Goal: Task Accomplishment & Management: Manage account settings

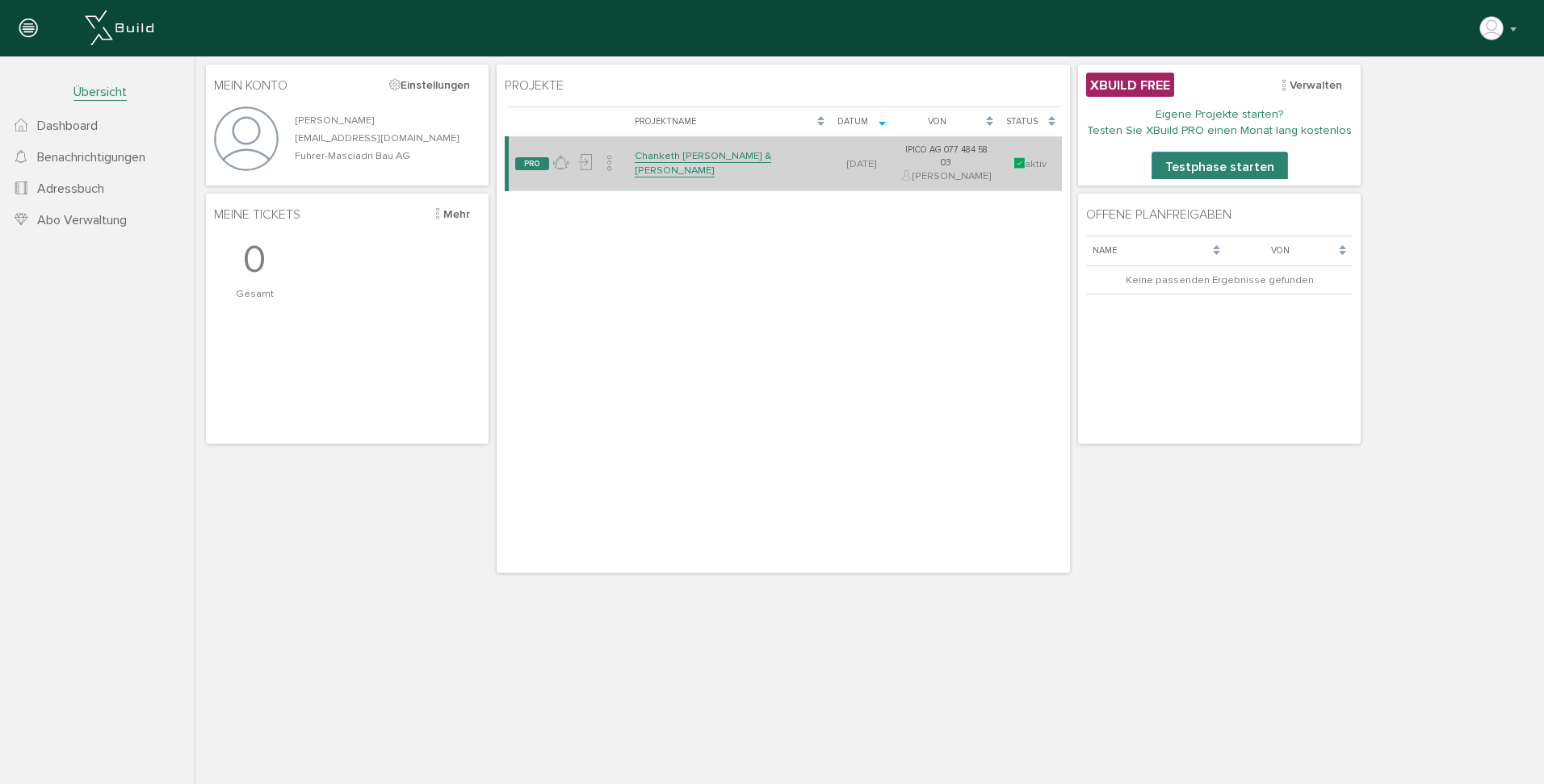
click at [716, 163] on link "Chanketh [PERSON_NAME] & [PERSON_NAME]" at bounding box center [702, 163] width 136 height 28
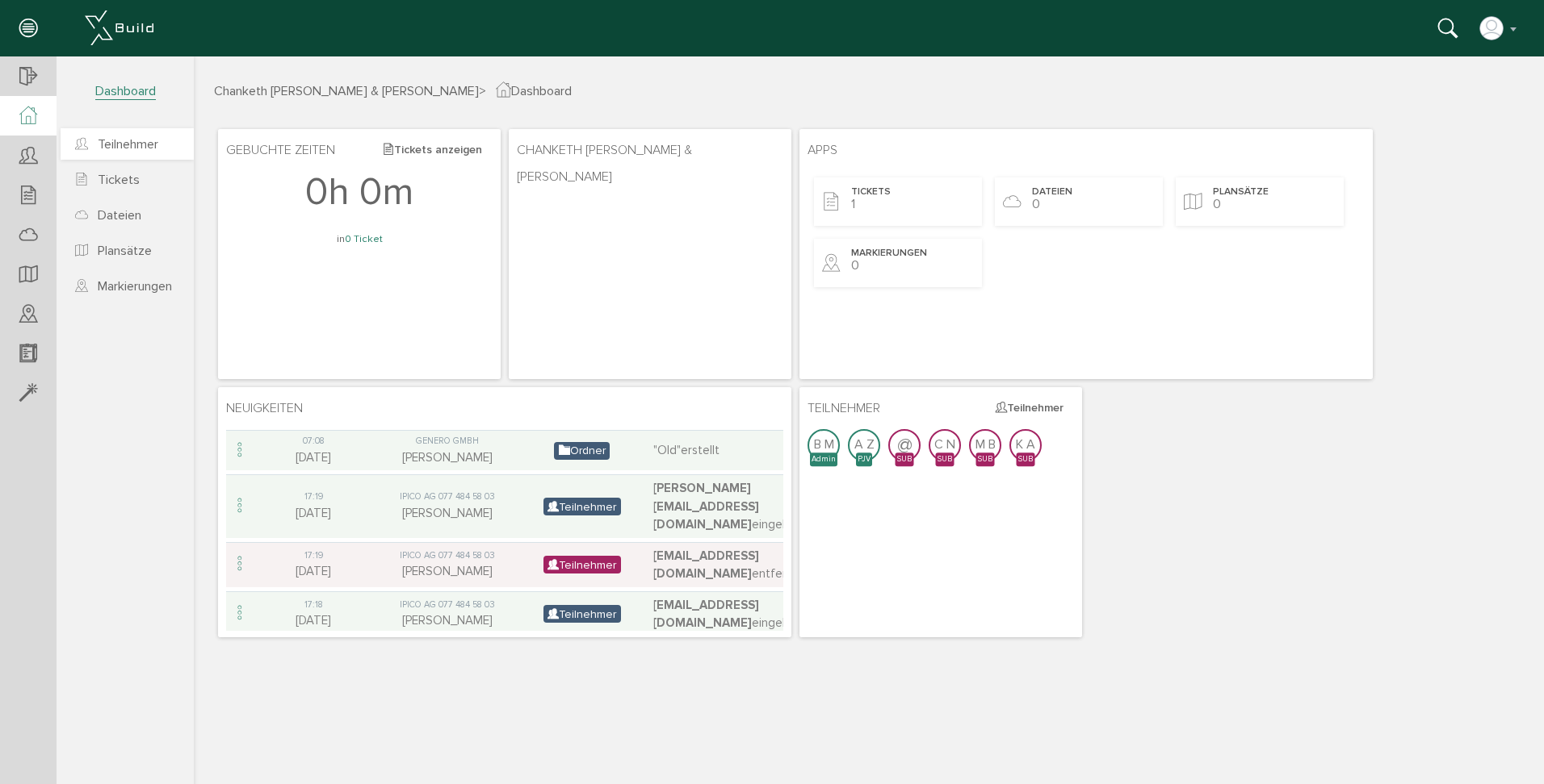
click at [124, 143] on span "Teilnehmer" at bounding box center [128, 144] width 61 height 16
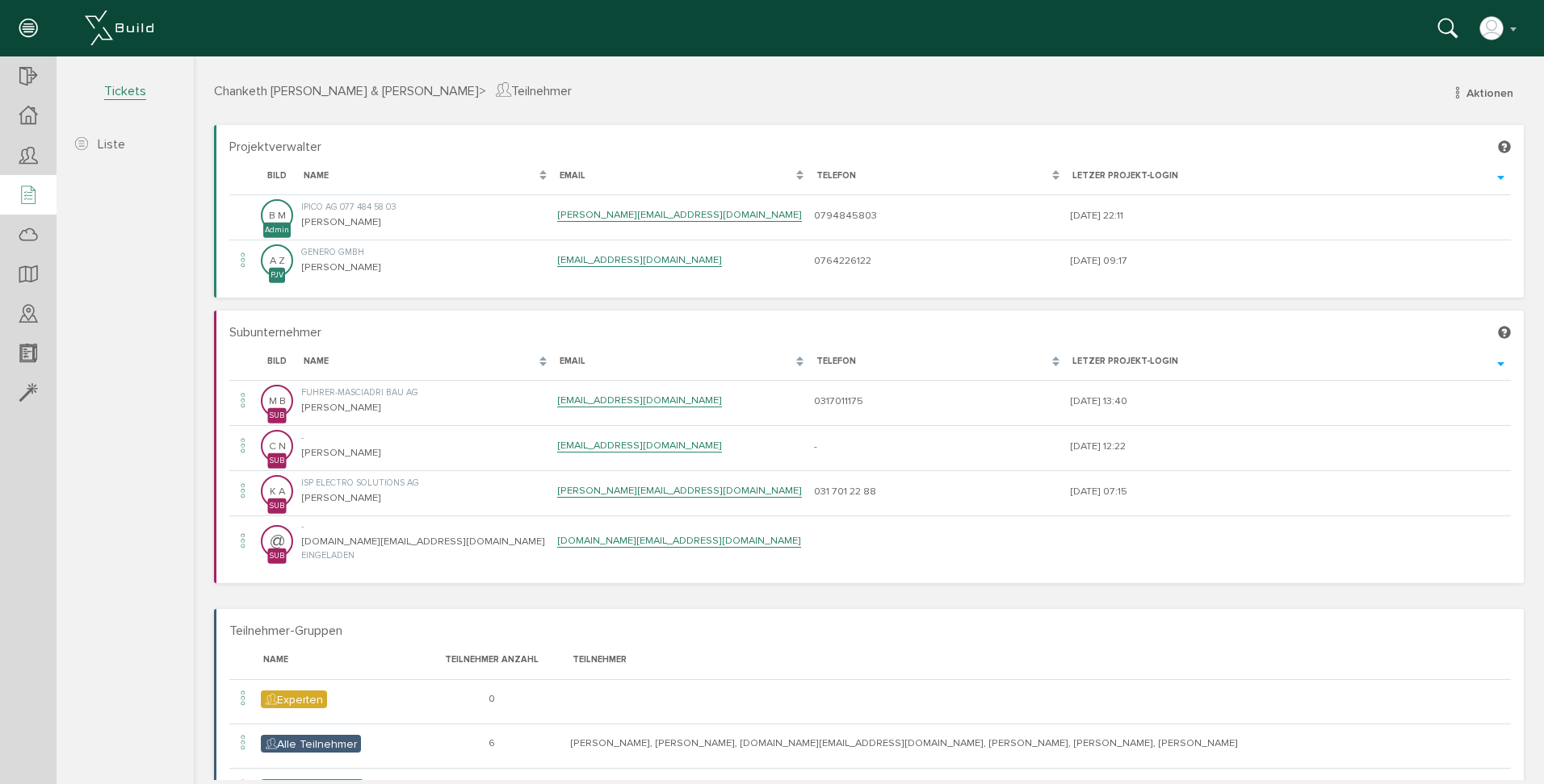
click at [38, 190] on div at bounding box center [28, 196] width 57 height 41
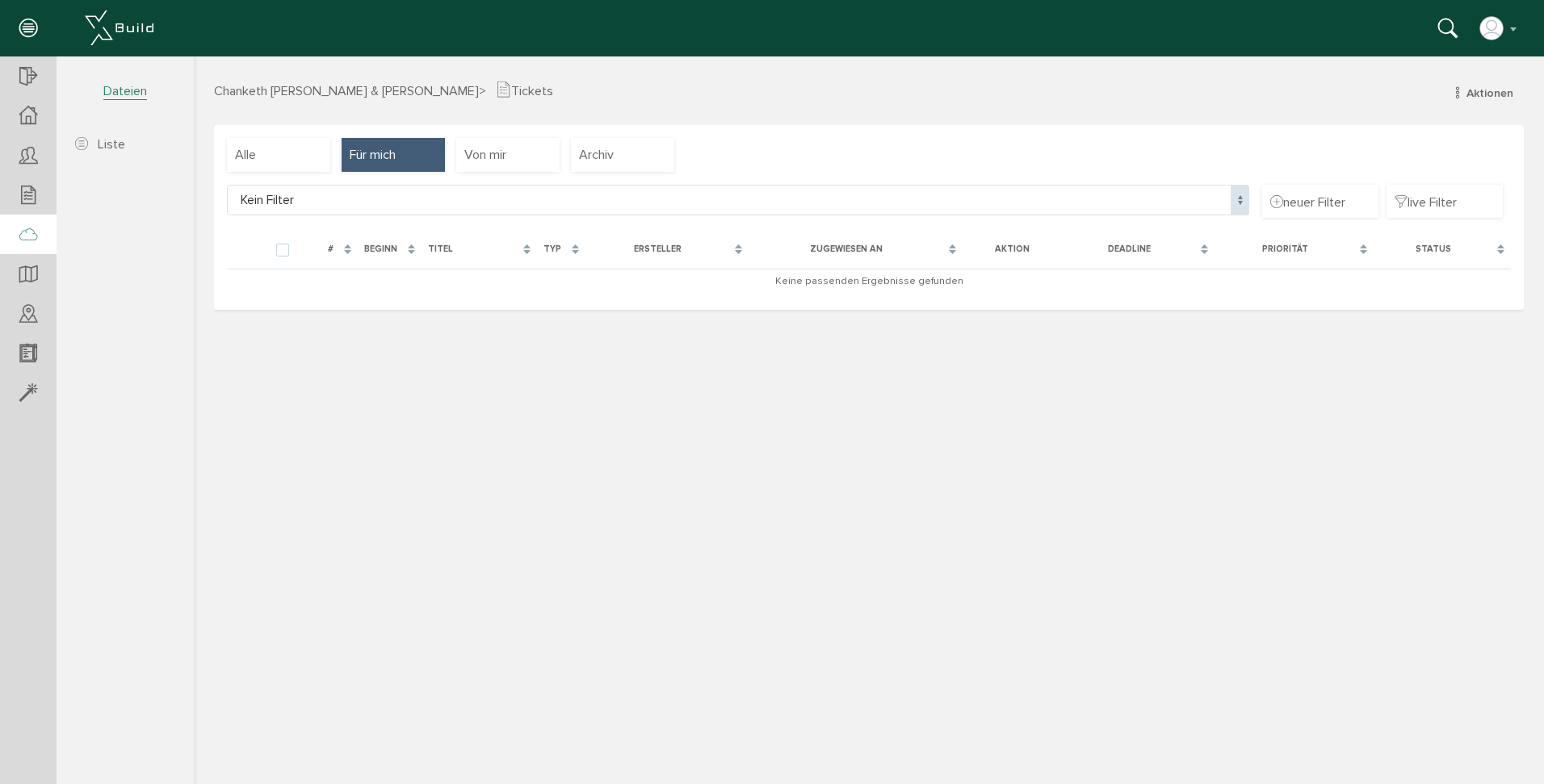
click at [44, 237] on div at bounding box center [28, 235] width 57 height 41
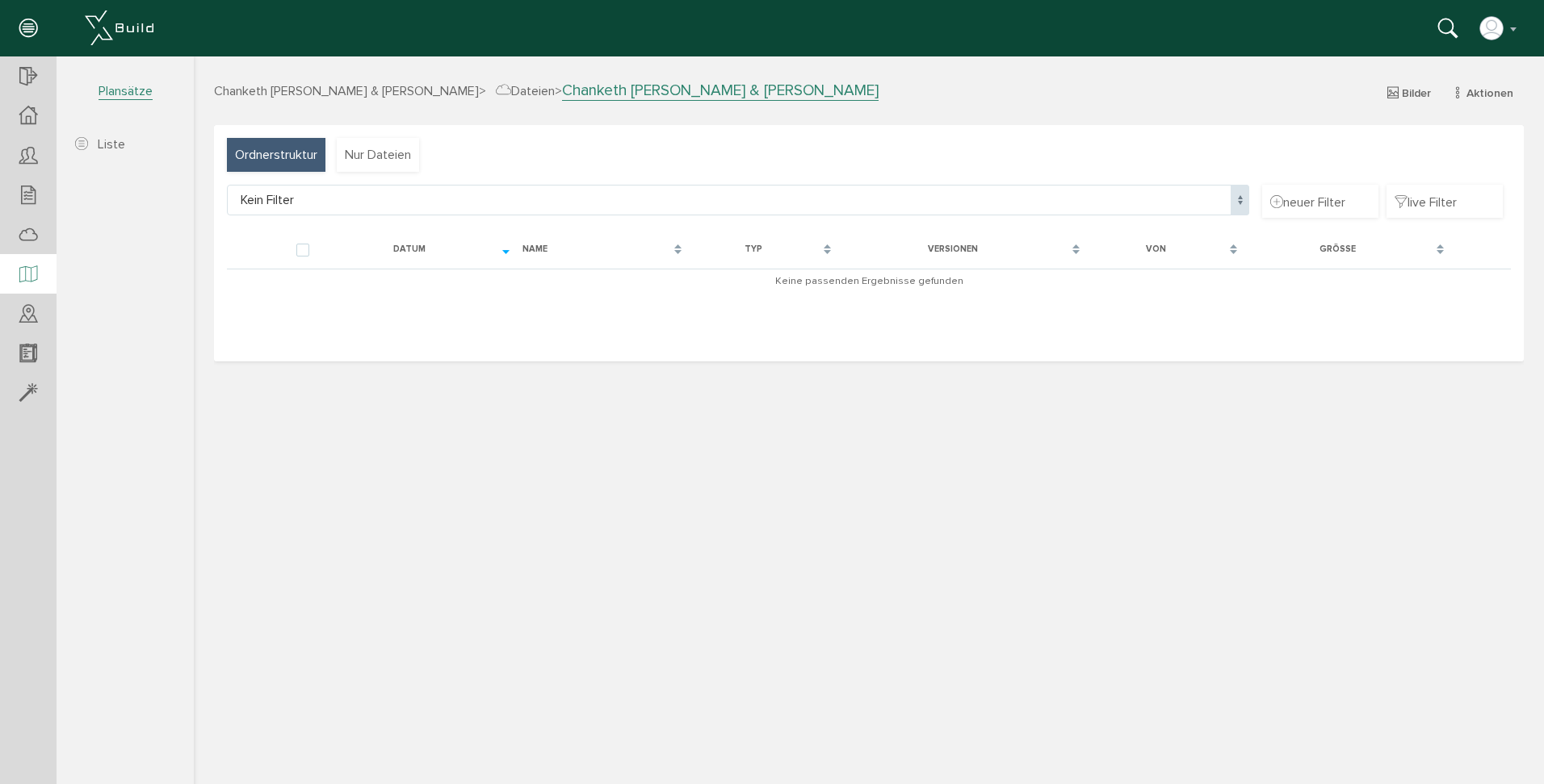
click at [10, 278] on div at bounding box center [28, 275] width 57 height 41
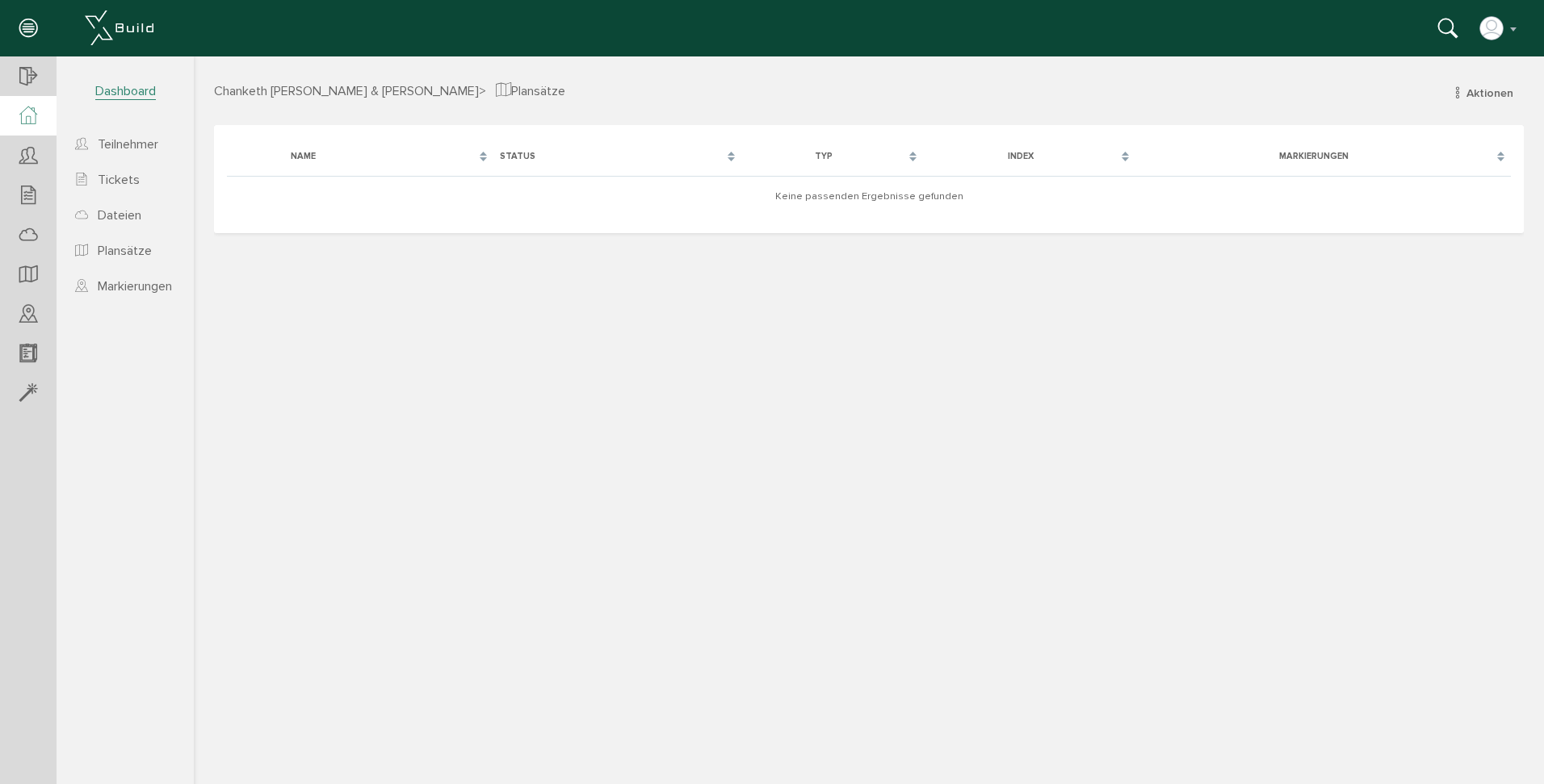
click at [31, 129] on div at bounding box center [28, 115] width 57 height 39
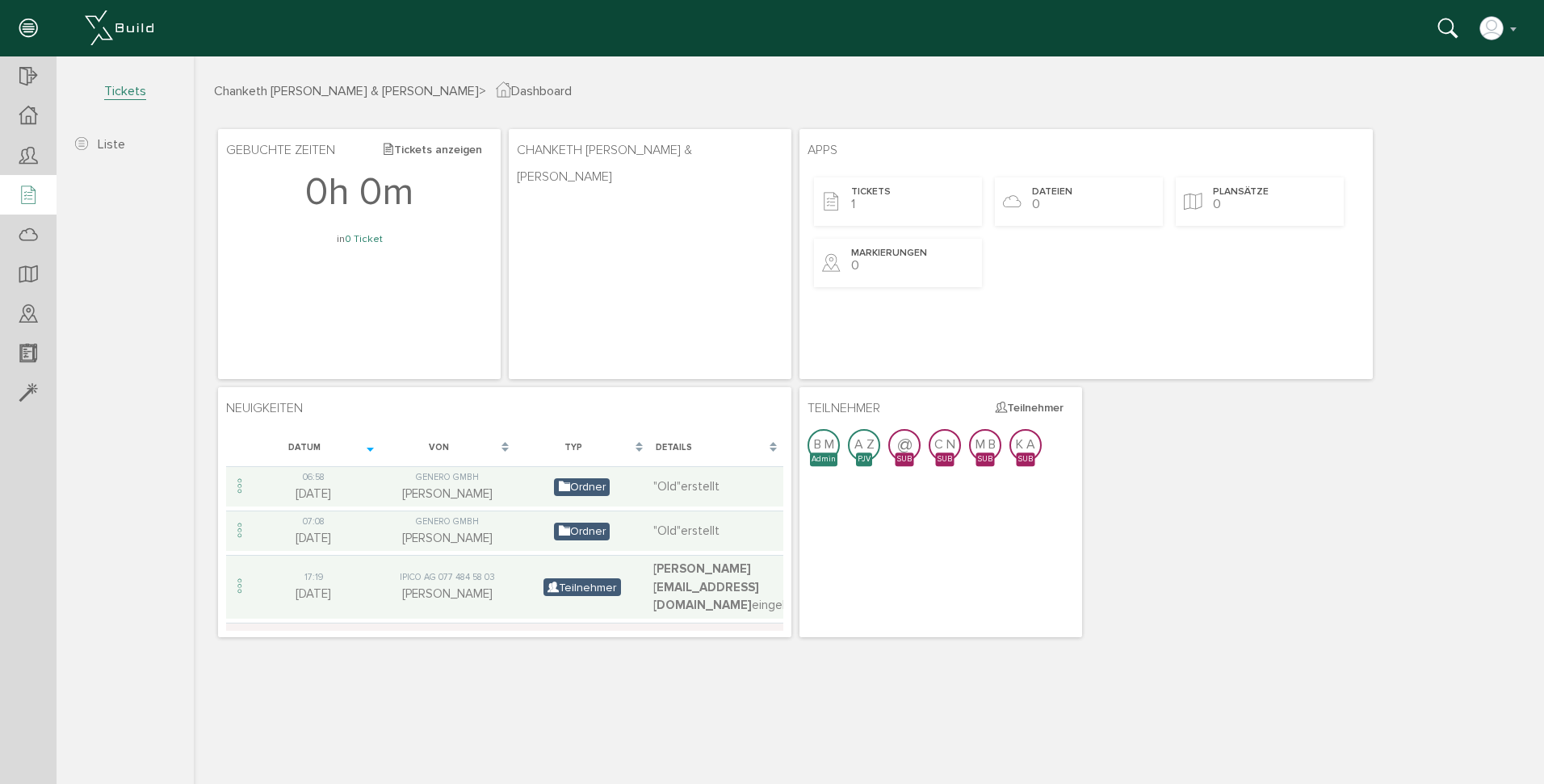
click at [31, 182] on div at bounding box center [28, 196] width 57 height 41
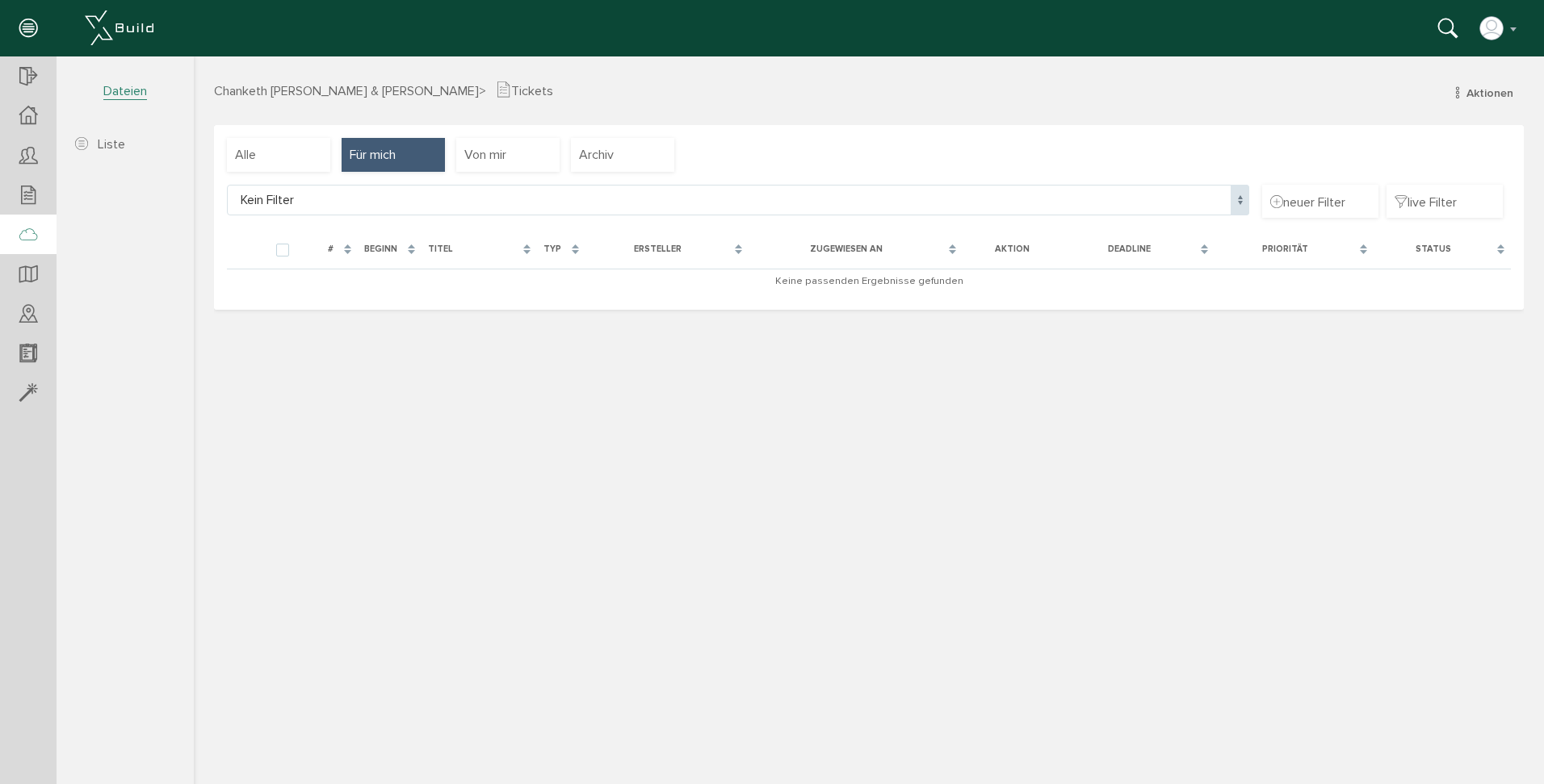
click at [42, 228] on div at bounding box center [28, 235] width 57 height 41
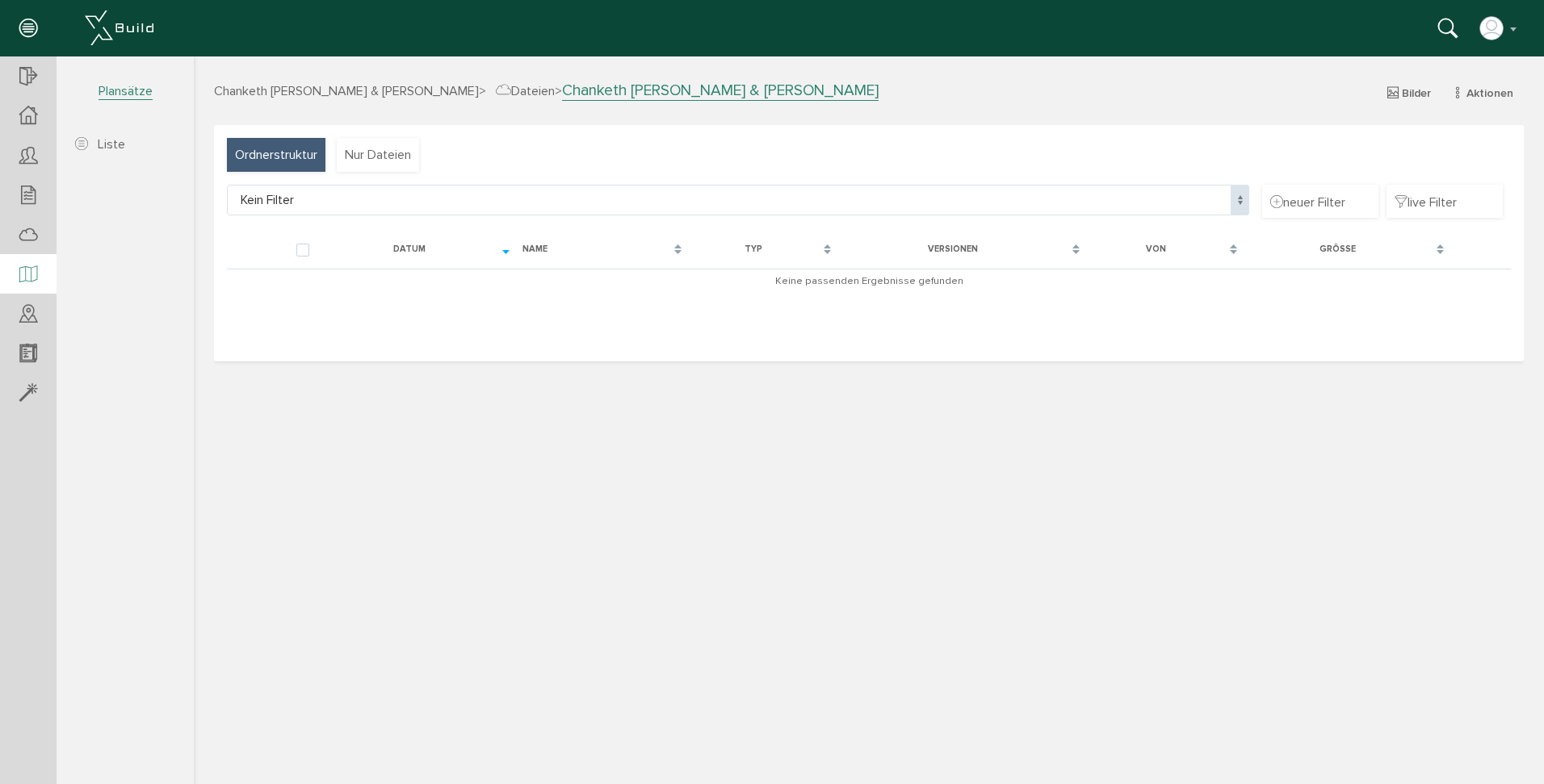
click at [37, 272] on div at bounding box center [28, 275] width 57 height 41
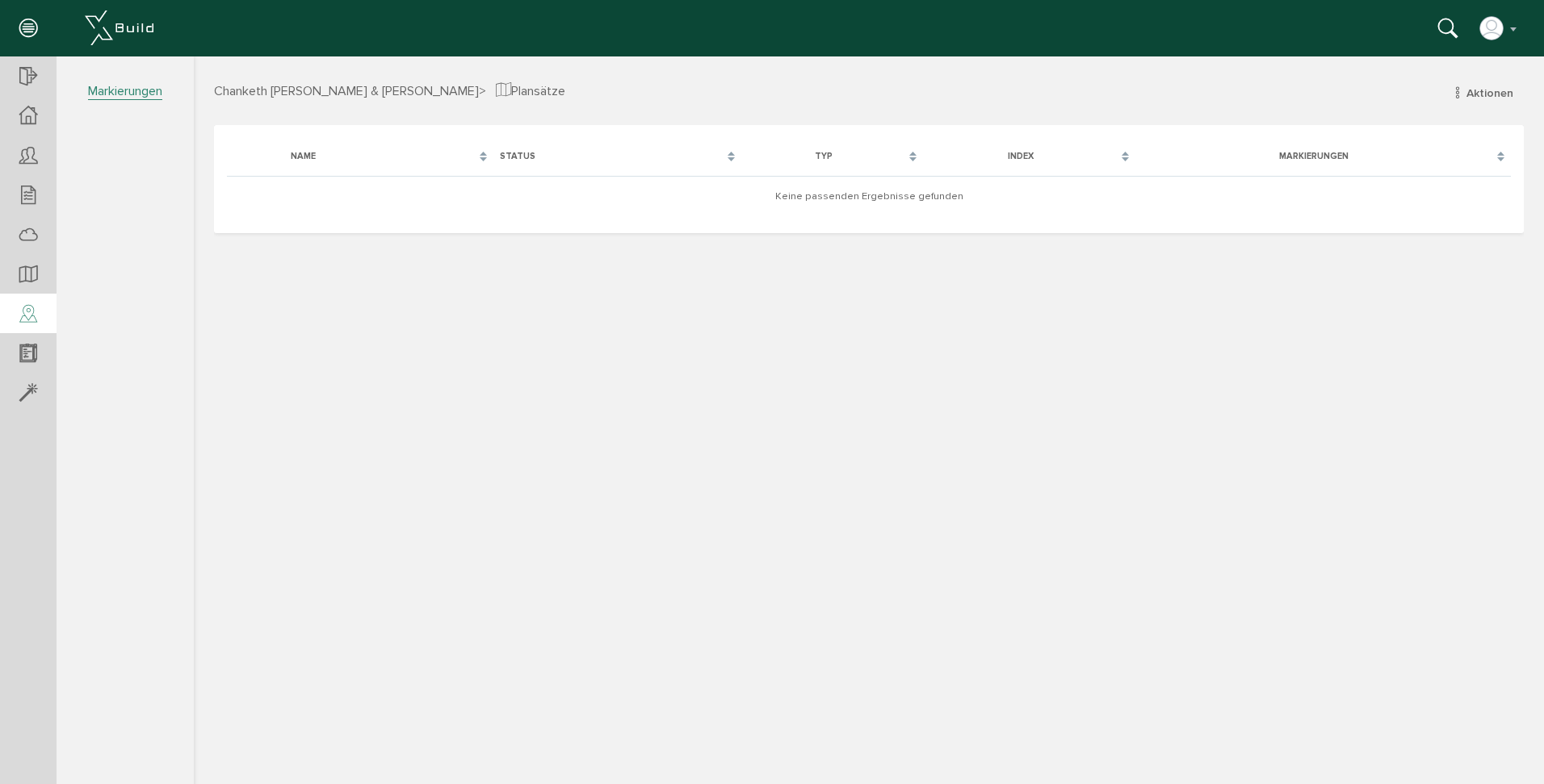
click at [42, 310] on div at bounding box center [28, 314] width 57 height 41
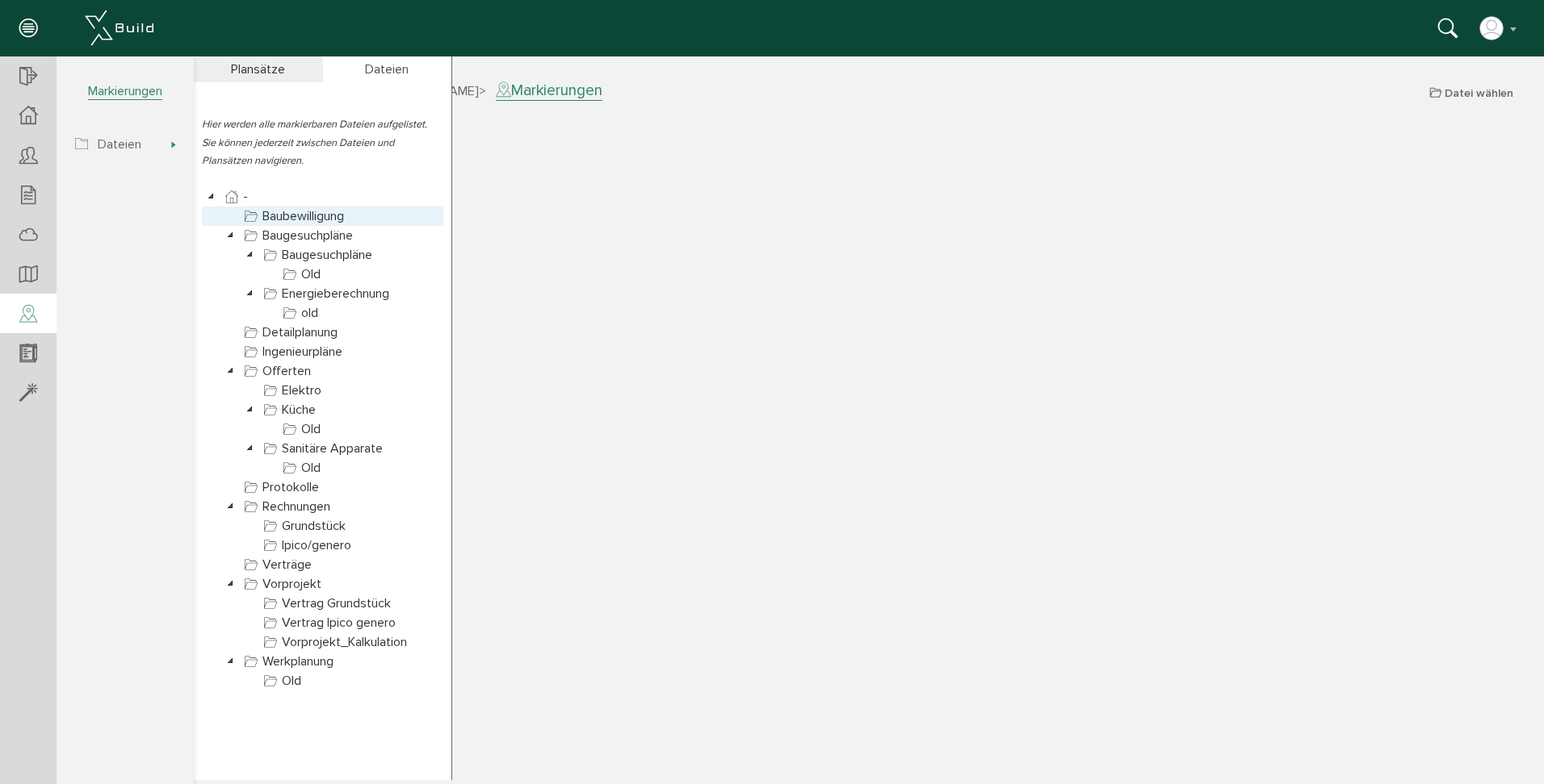
click at [306, 214] on link "Baubewilligung" at bounding box center [294, 216] width 107 height 20
click at [317, 234] on link "Baugesuchpläne" at bounding box center [299, 236] width 116 height 20
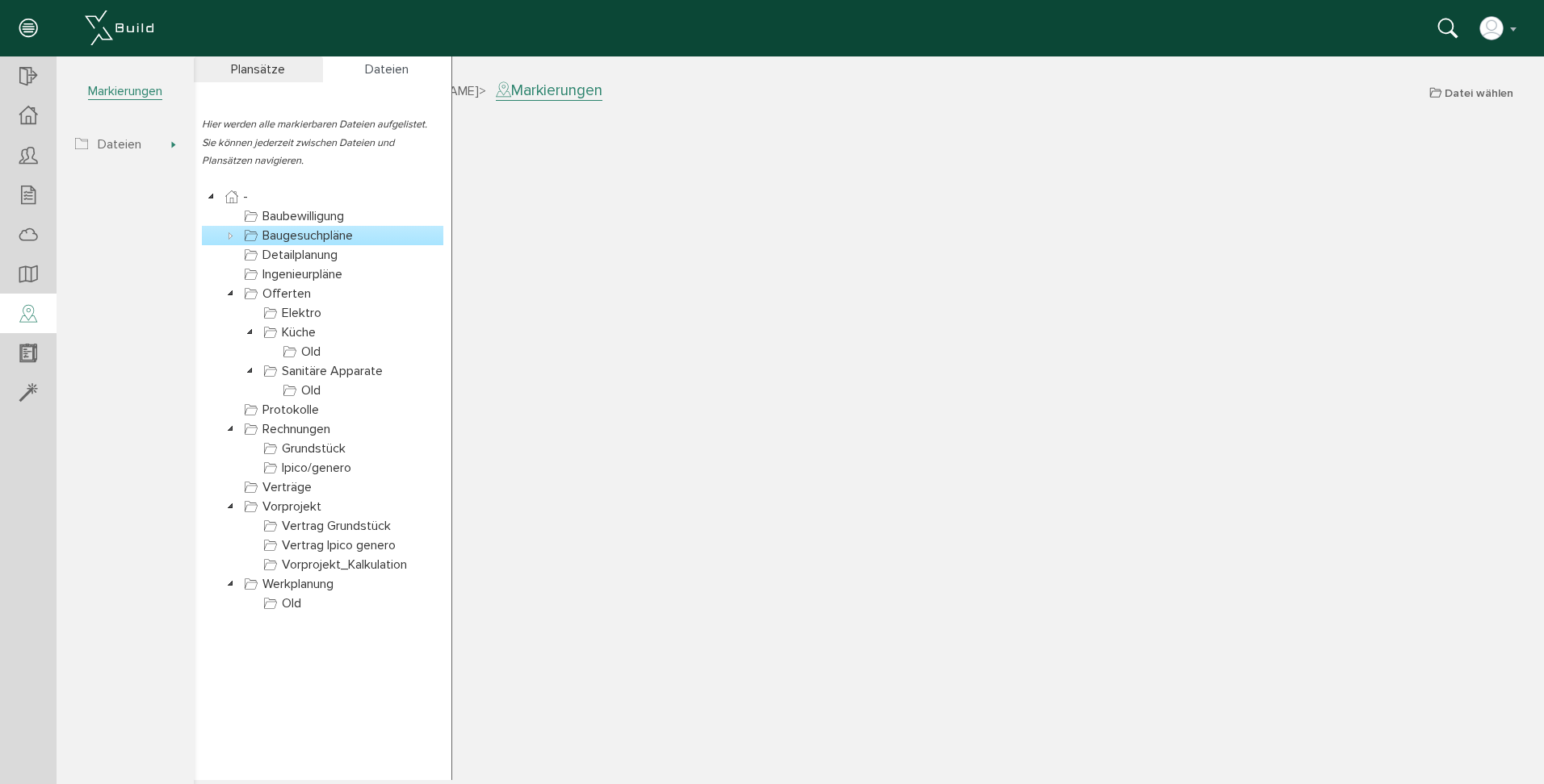
click at [315, 237] on link "Baugesuchpläne" at bounding box center [299, 236] width 116 height 20
click at [227, 237] on icon at bounding box center [231, 236] width 20 height 20
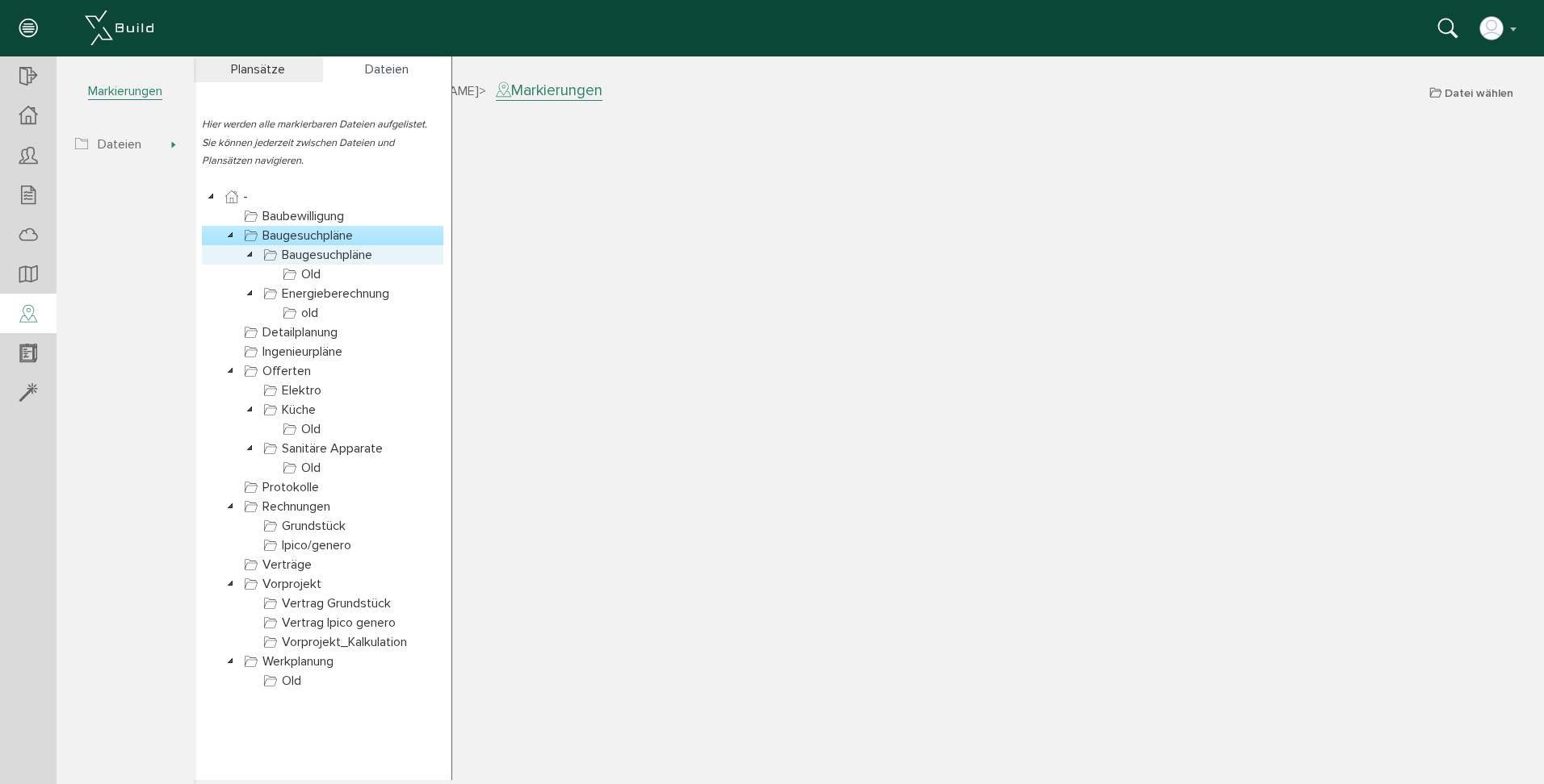
click at [266, 250] on icon at bounding box center [270, 255] width 20 height 20
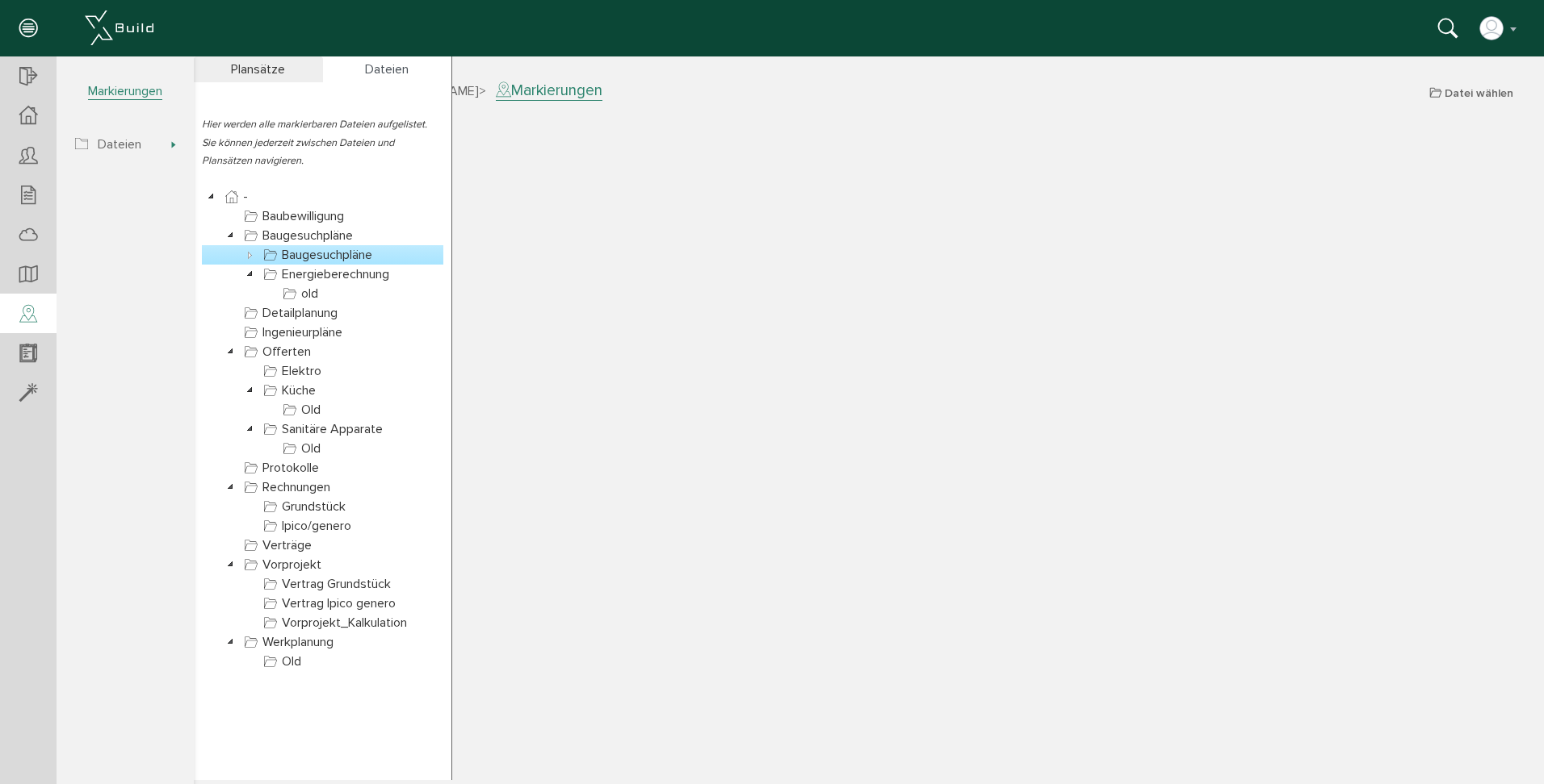
click at [251, 256] on icon at bounding box center [251, 255] width 20 height 20
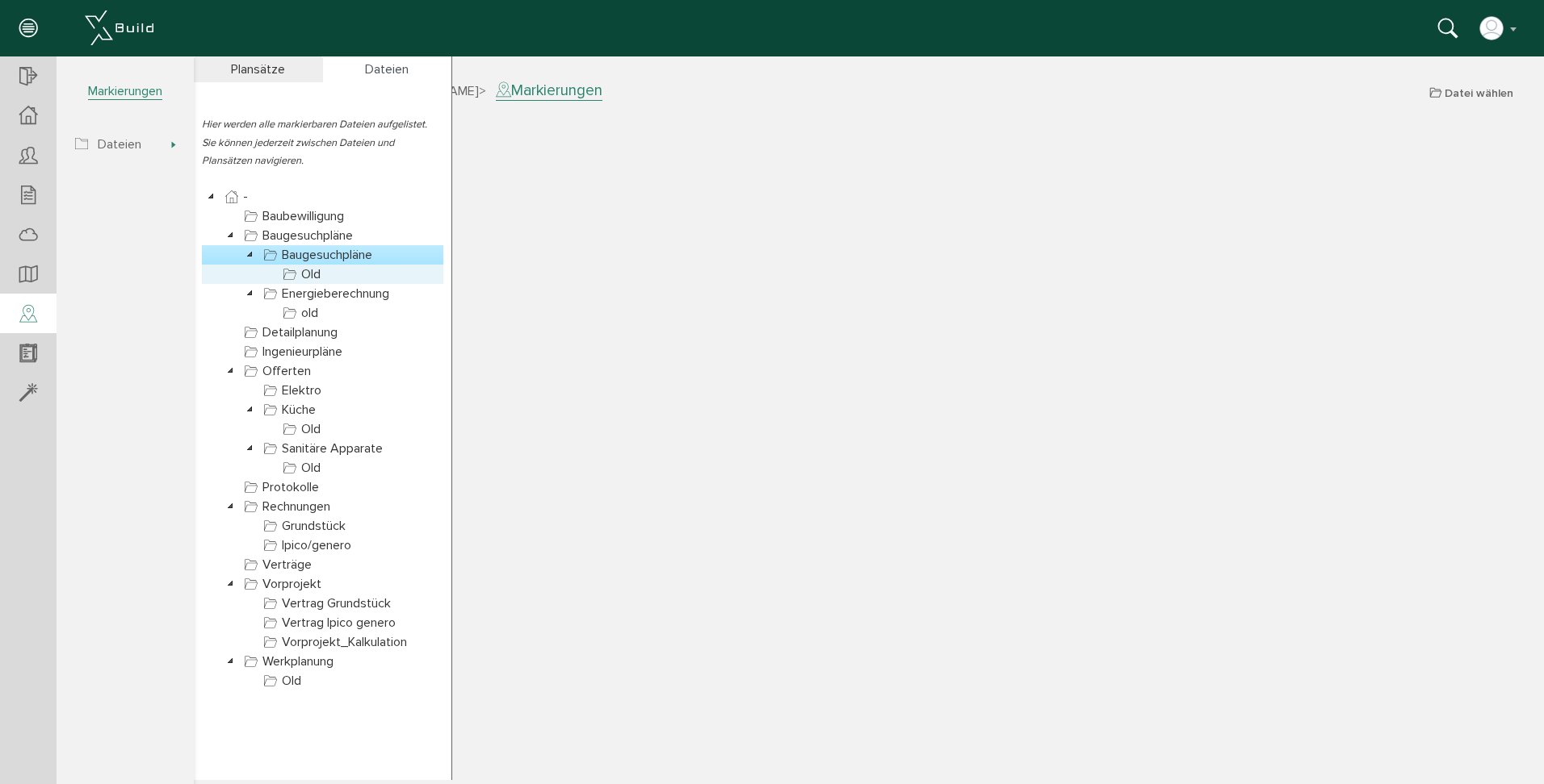
click at [317, 278] on link "Old" at bounding box center [301, 274] width 44 height 20
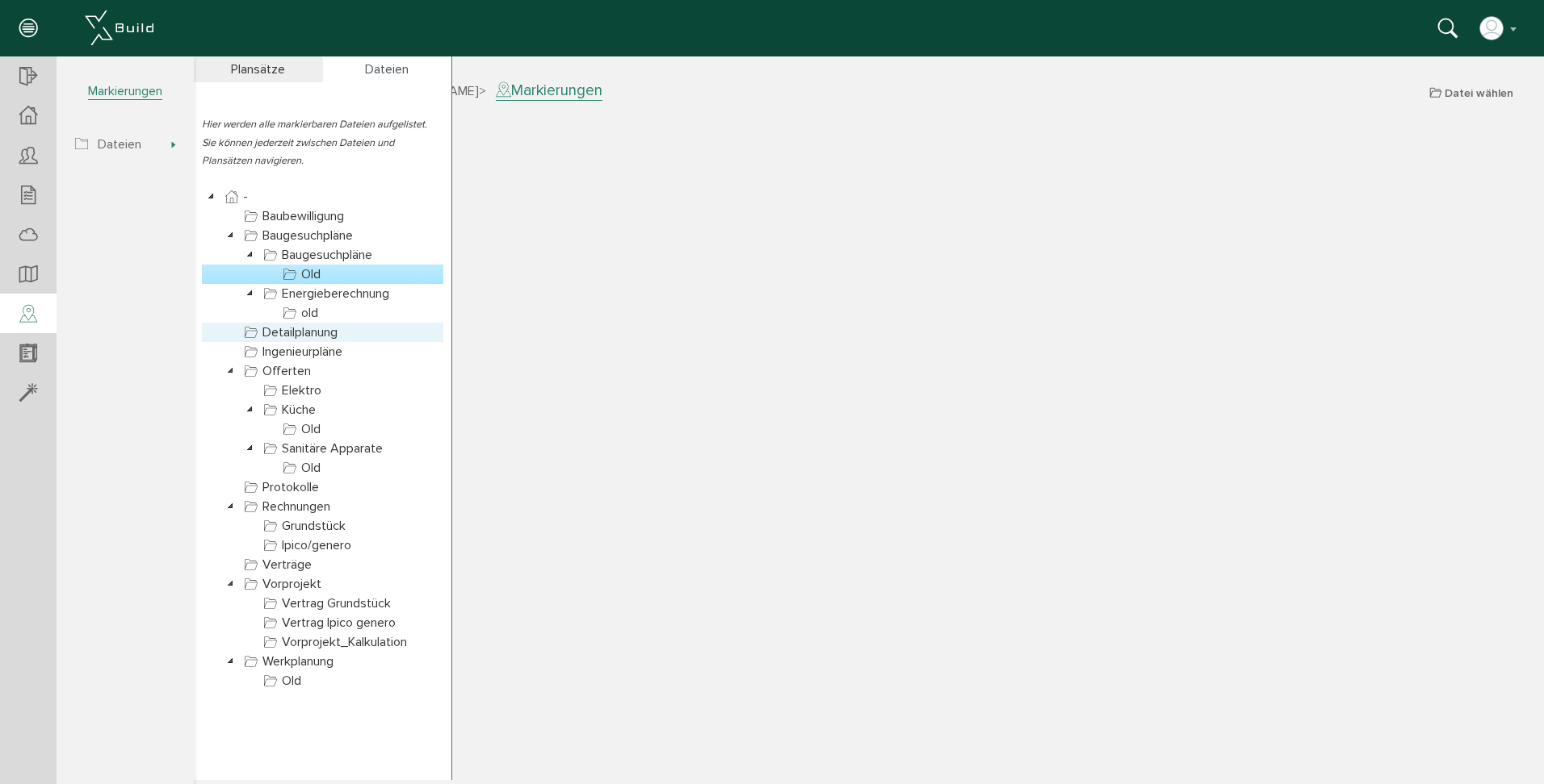
click at [284, 338] on link "Detailplanung" at bounding box center [291, 333] width 100 height 20
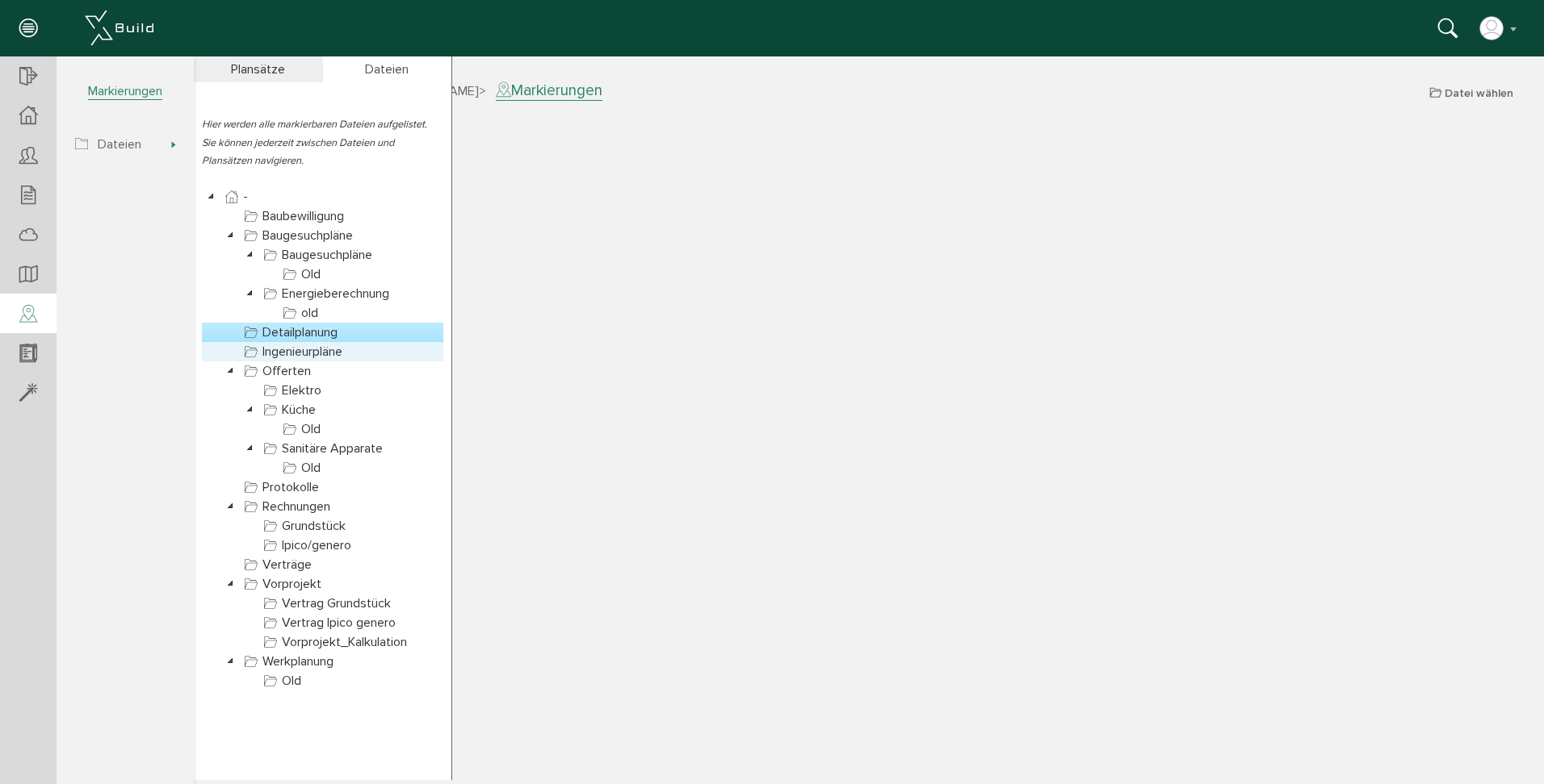
click at [262, 352] on link "Ingenieurpläne" at bounding box center [293, 352] width 105 height 20
click at [298, 366] on link "Offerten" at bounding box center [277, 371] width 73 height 20
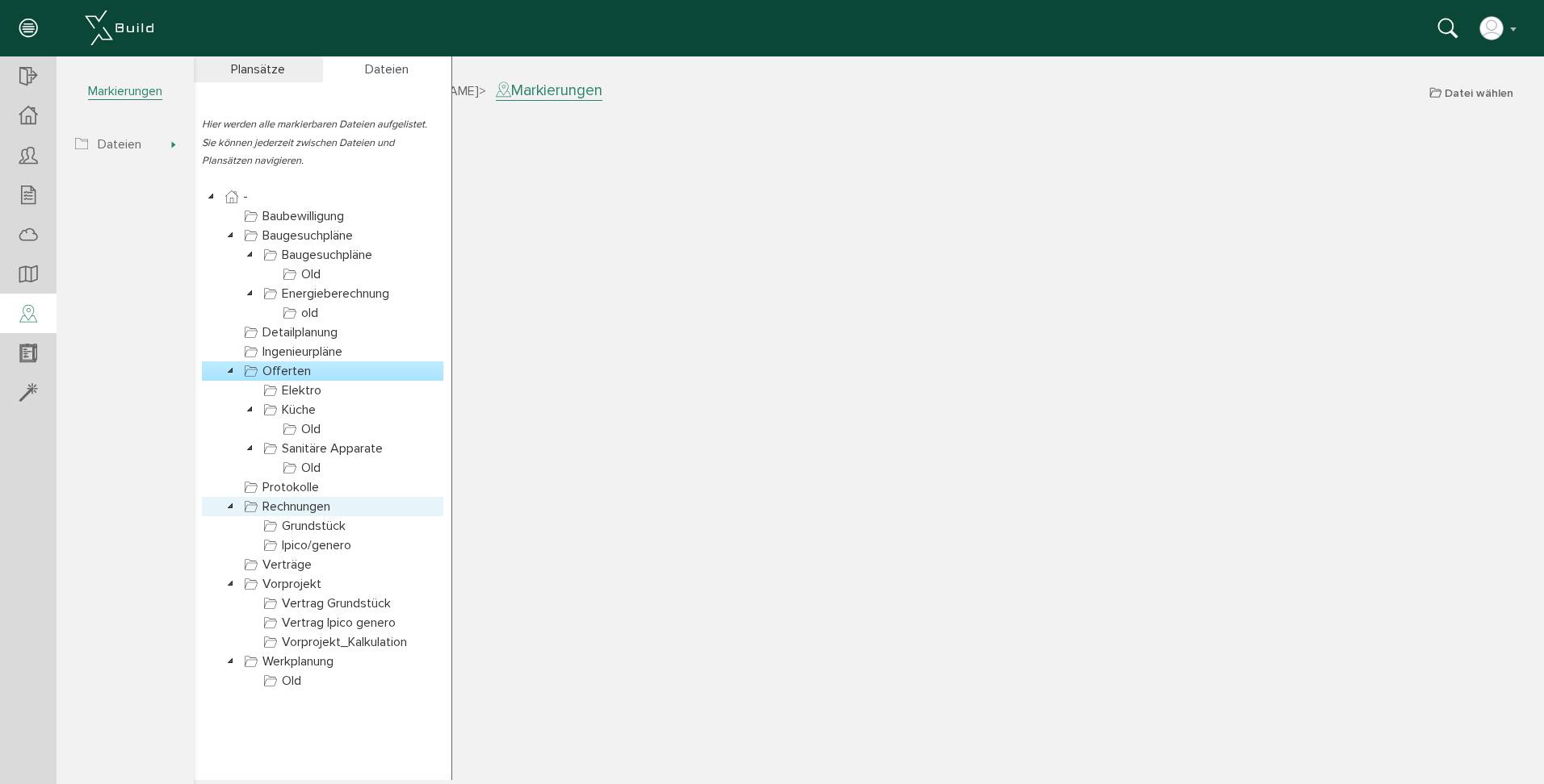
scroll to position [1, 0]
click at [309, 507] on link "Rechnungen" at bounding box center [287, 506] width 93 height 20
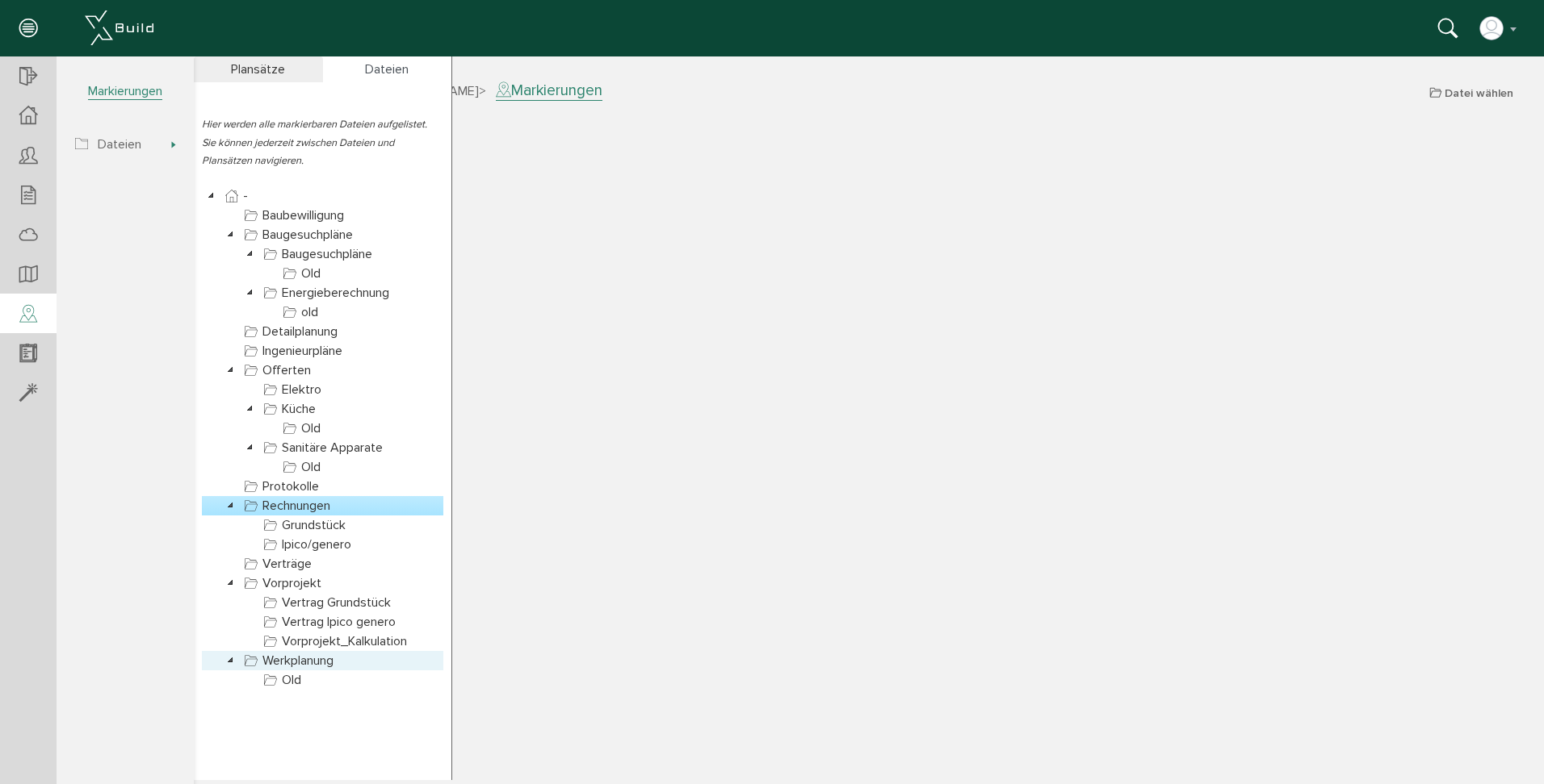
click at [292, 652] on link "Werkplanung" at bounding box center [289, 661] width 96 height 20
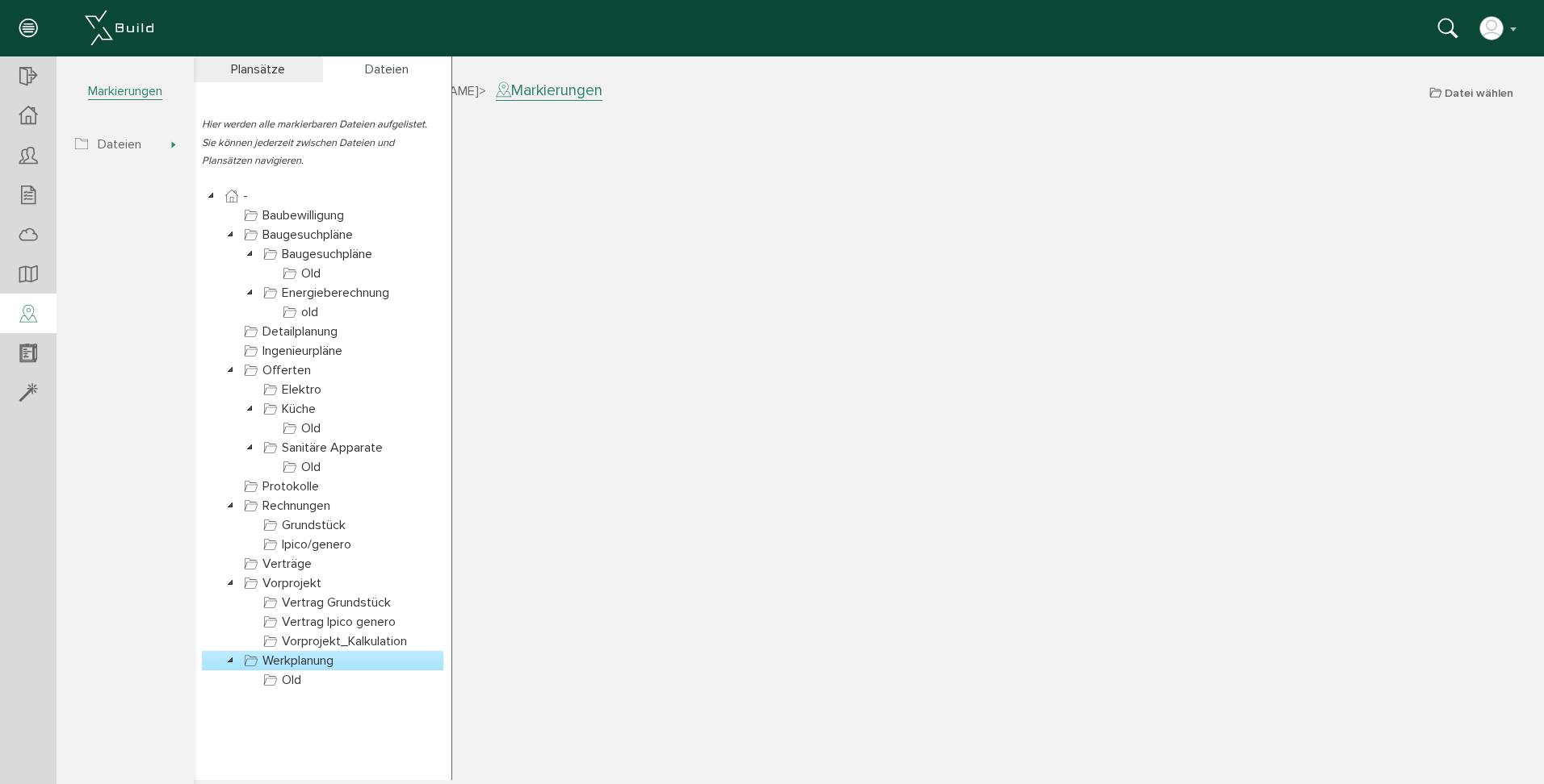
click at [284, 661] on link "Werkplanung" at bounding box center [289, 661] width 96 height 20
click at [285, 665] on link "Werkplanung" at bounding box center [289, 662] width 96 height 20
click at [235, 665] on icon at bounding box center [231, 662] width 20 height 20
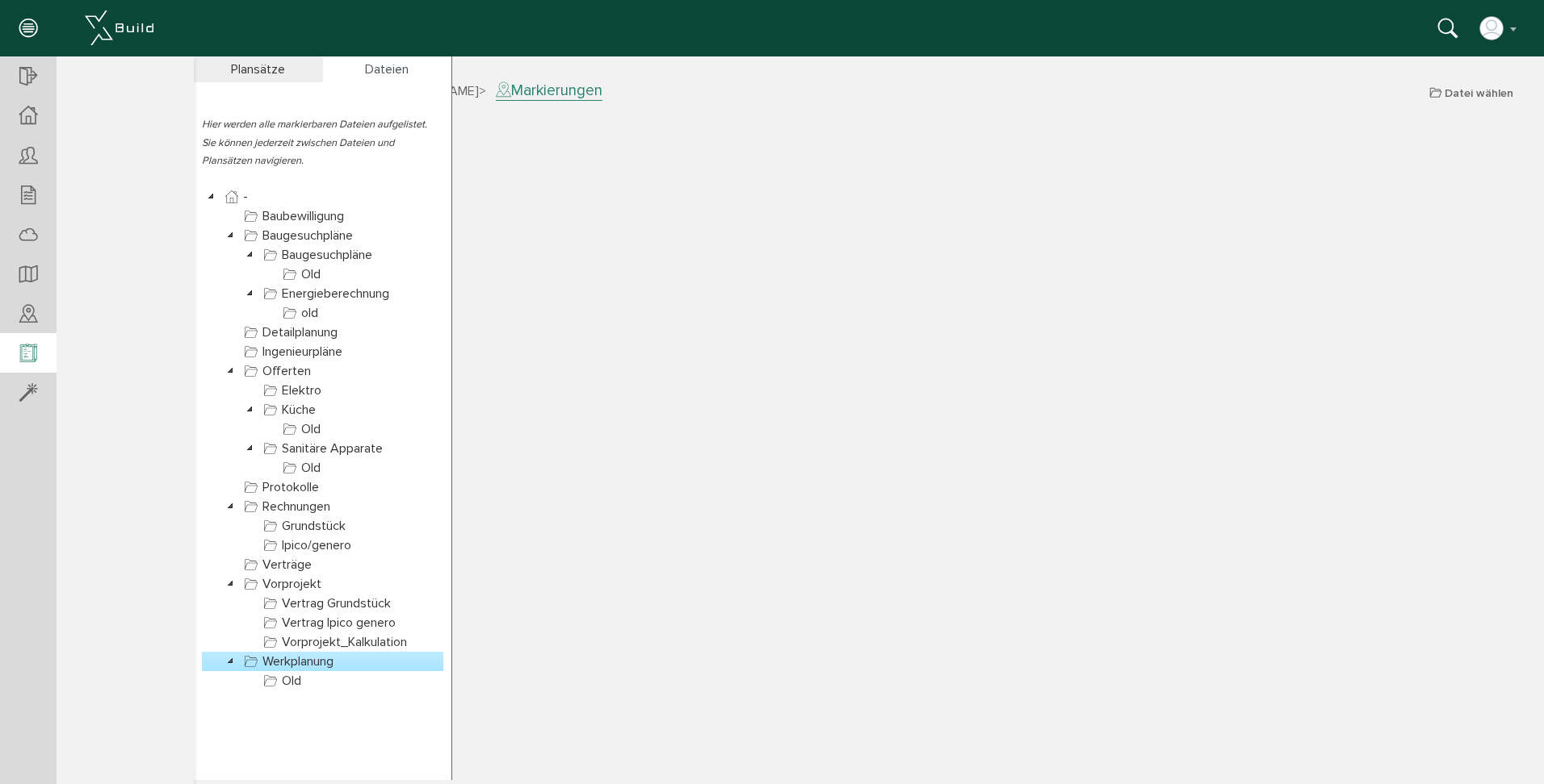
click at [31, 354] on icon at bounding box center [28, 353] width 18 height 23
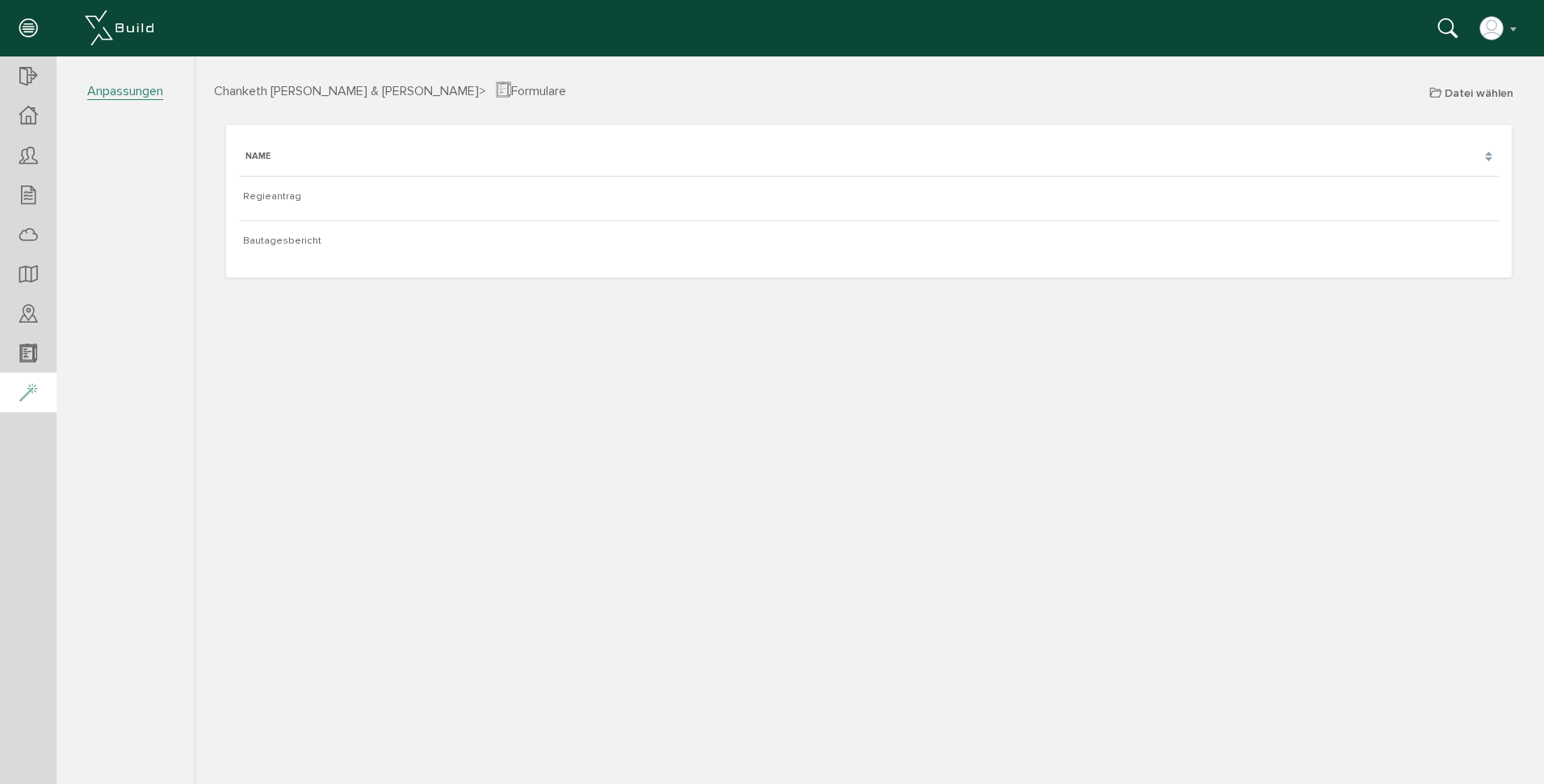
click at [26, 380] on div at bounding box center [28, 393] width 57 height 41
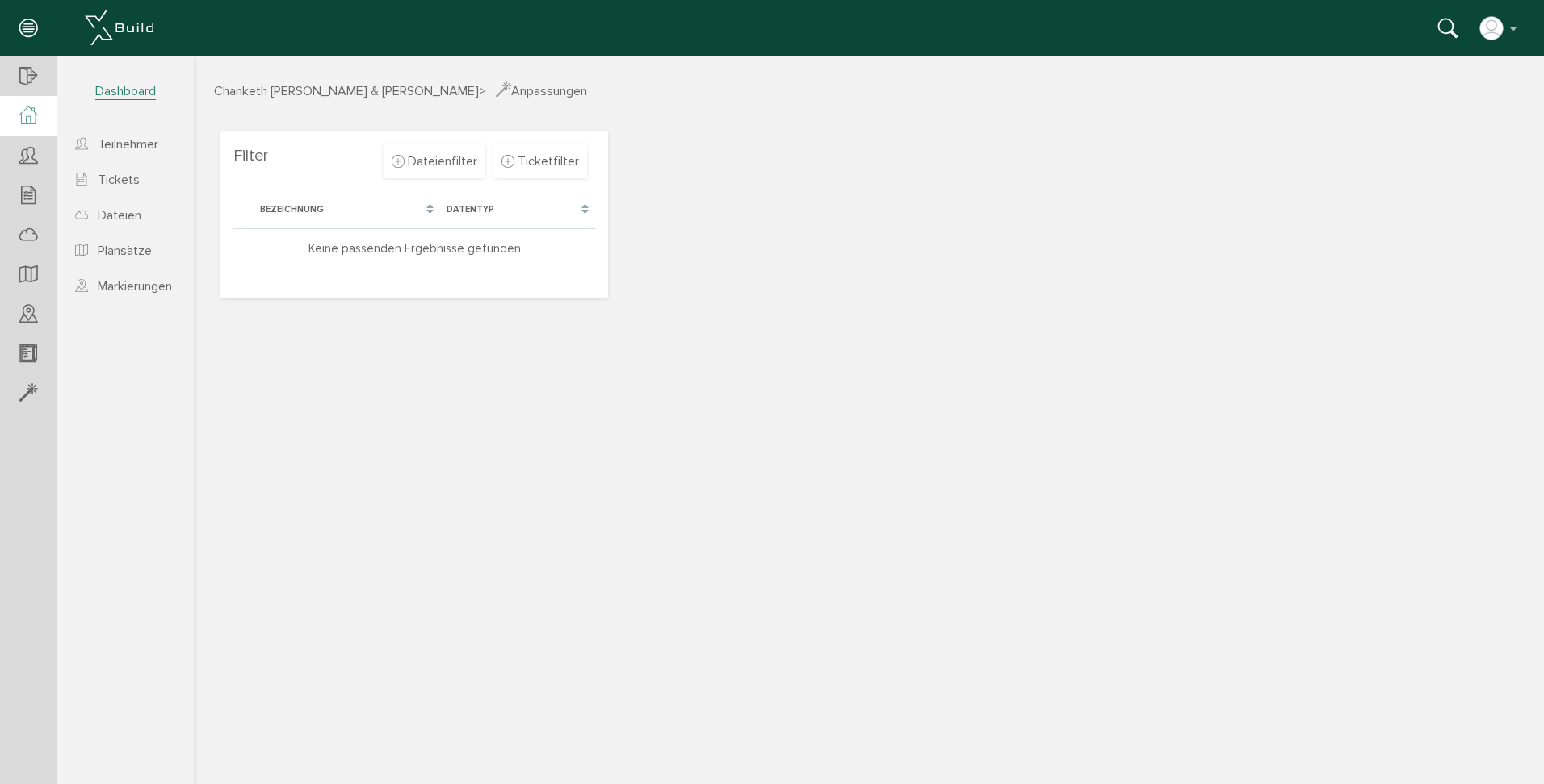
click at [20, 118] on icon at bounding box center [28, 115] width 18 height 19
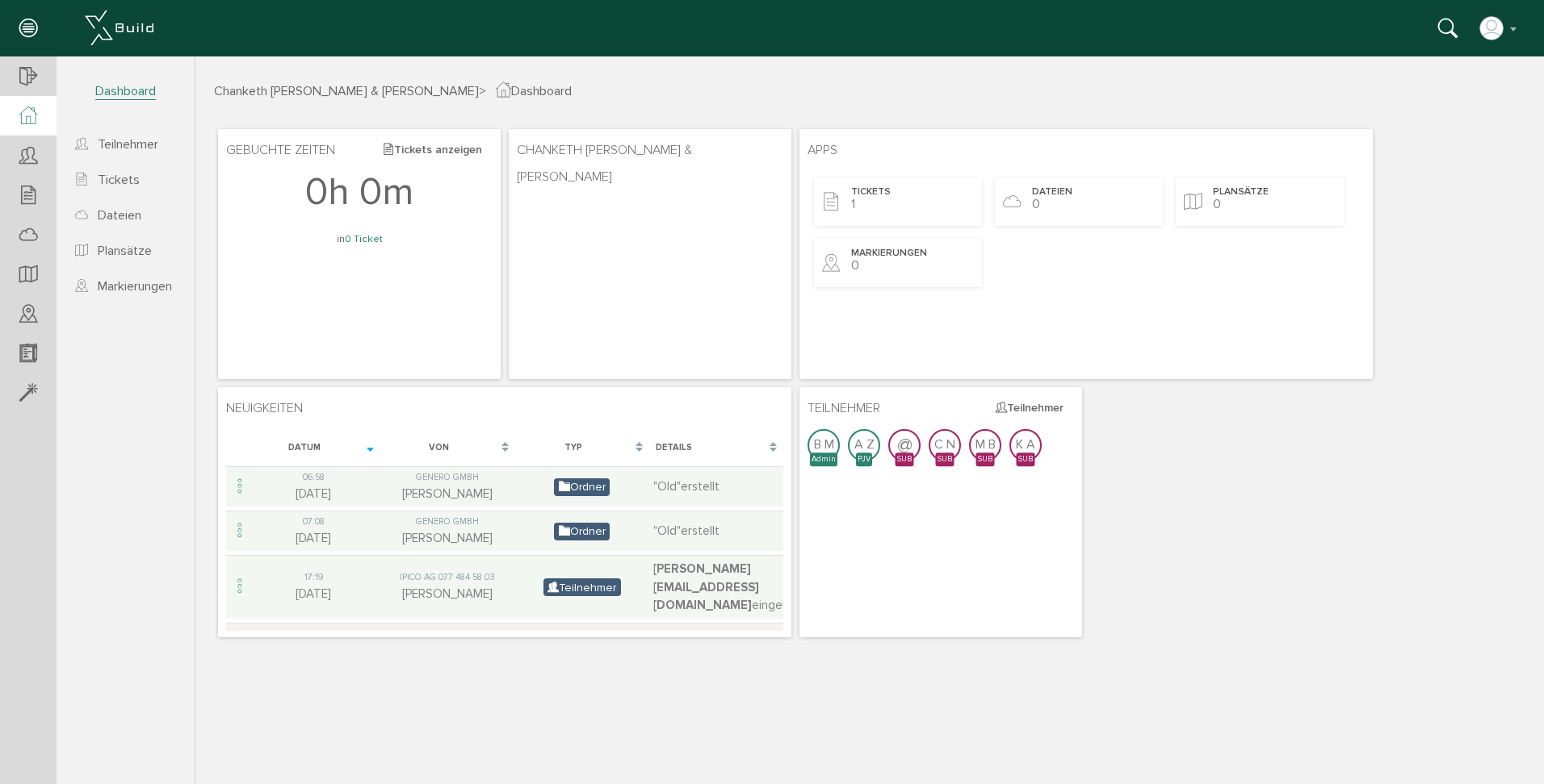
click at [1498, 13] on div "[PERSON_NAME] deaktivieren Passwort ändern über XBuild XBuild neu einrichten Sp…" at bounding box center [765, 27] width 1507 height 32
click at [1491, 27] on img "button" at bounding box center [1491, 28] width 25 height 25
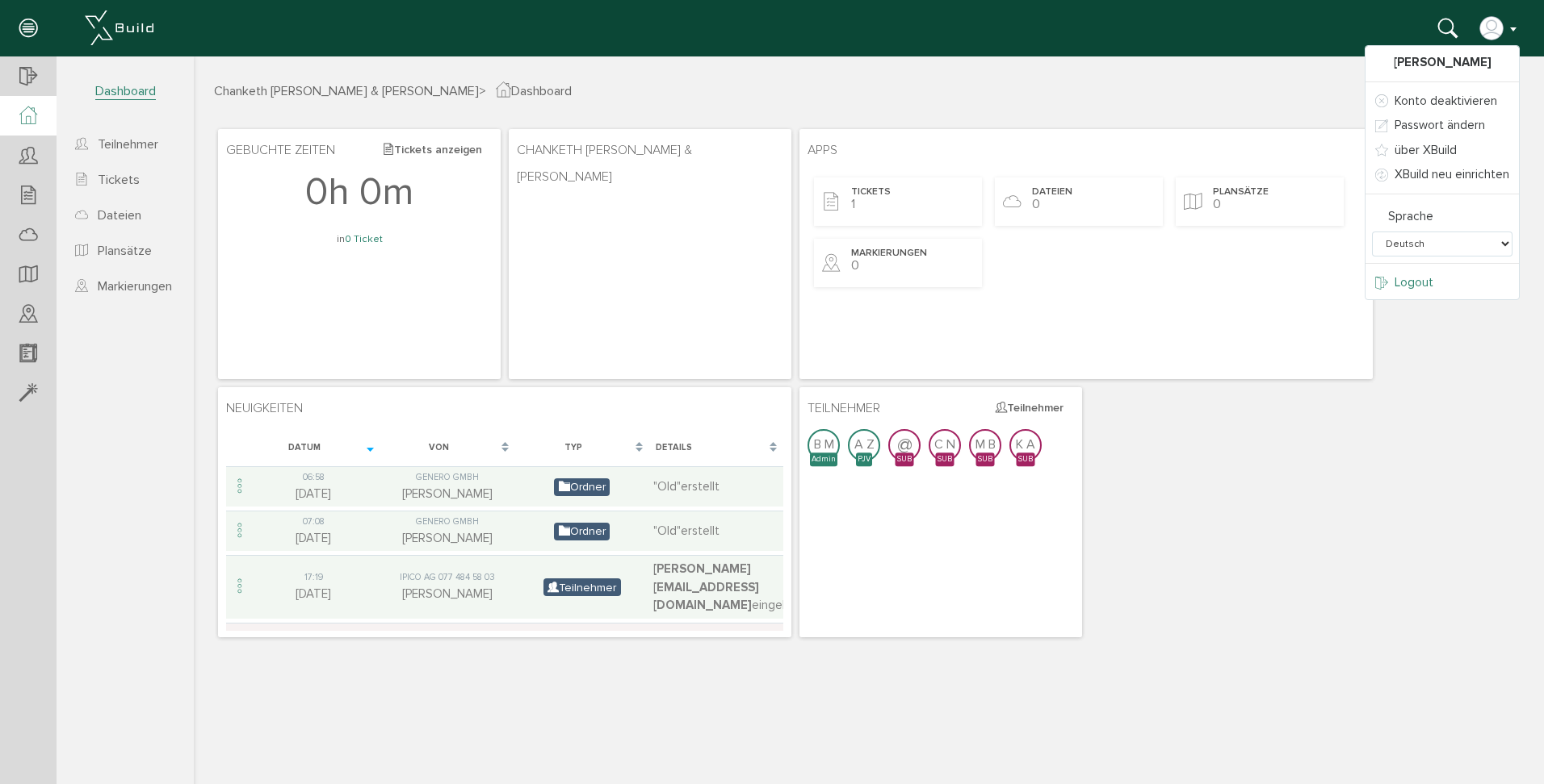
click at [1427, 287] on span "Logout" at bounding box center [1414, 282] width 39 height 15
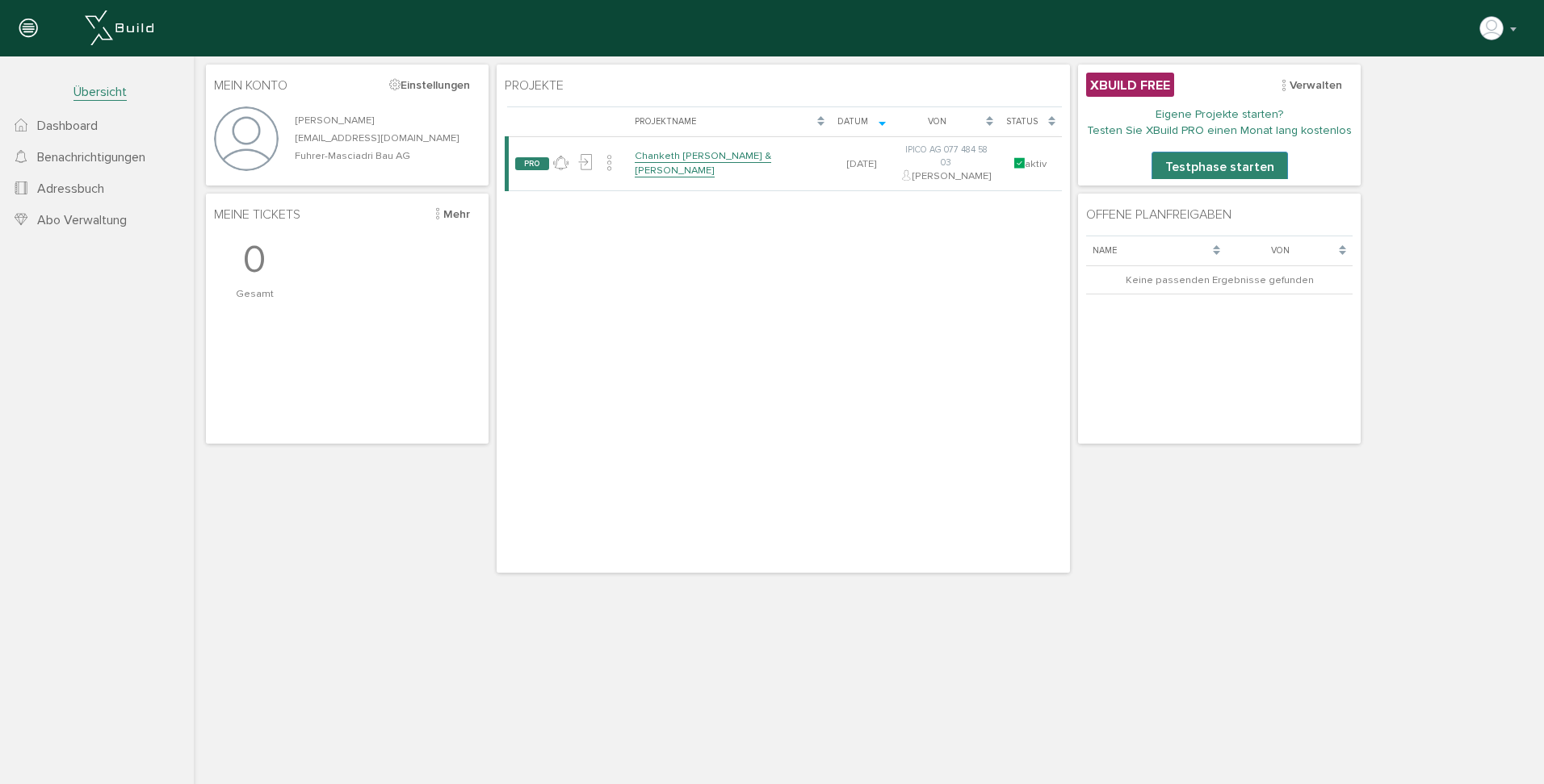
click at [79, 225] on span "Abo Verwaltung" at bounding box center [82, 220] width 90 height 16
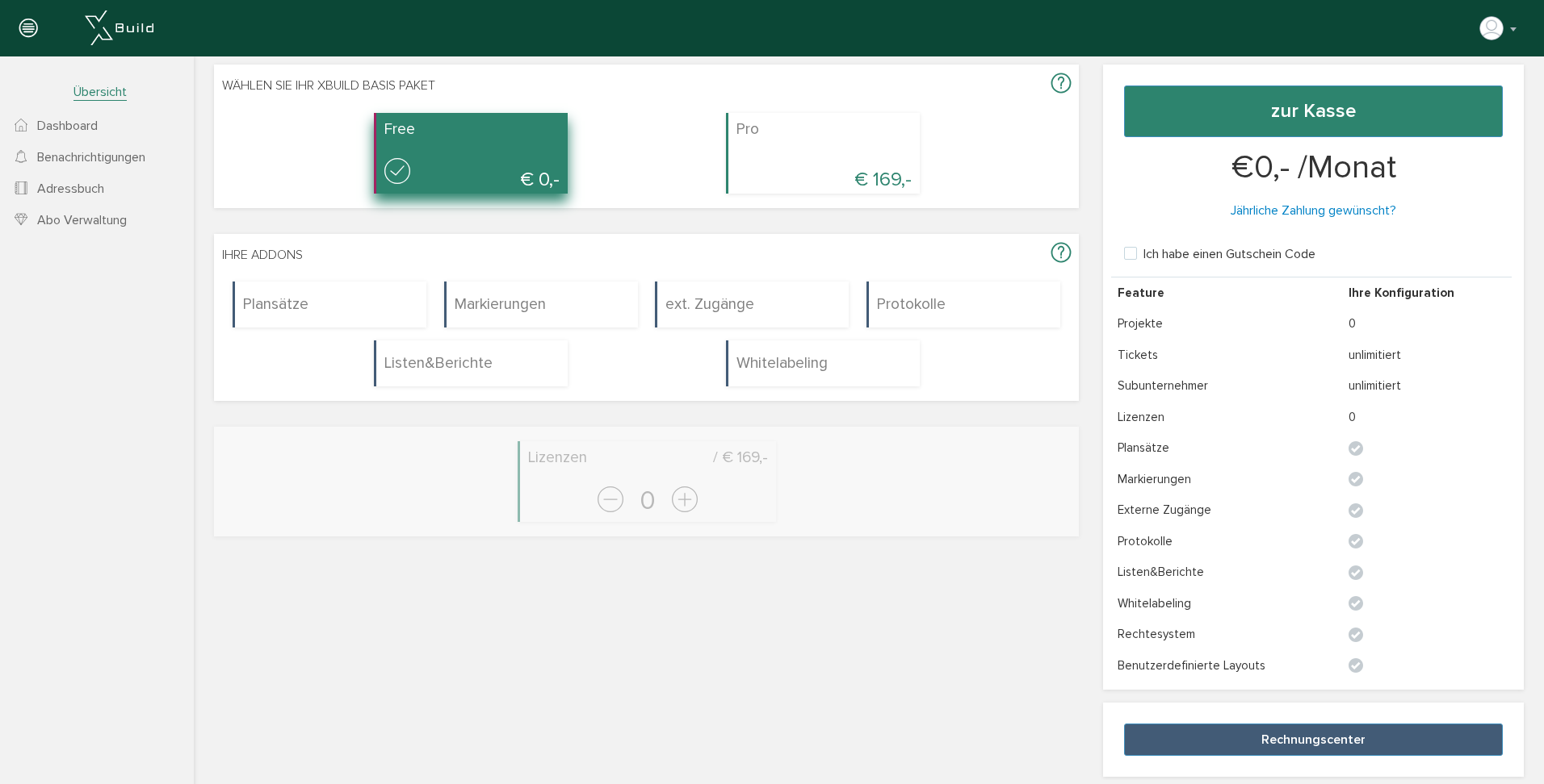
click at [62, 120] on span "Dashboard" at bounding box center [68, 125] width 61 height 16
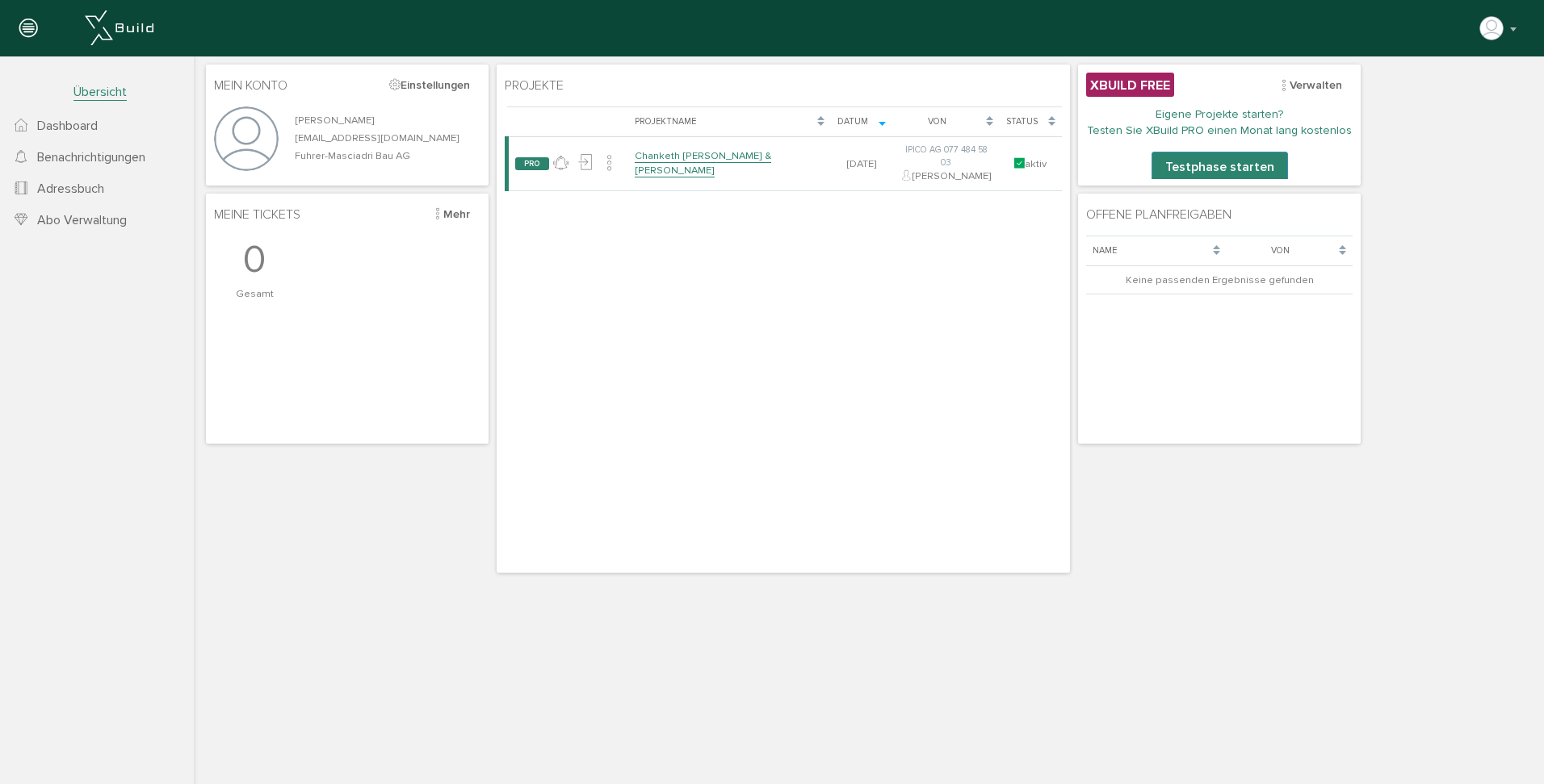
click at [90, 130] on span "Dashboard" at bounding box center [68, 125] width 61 height 16
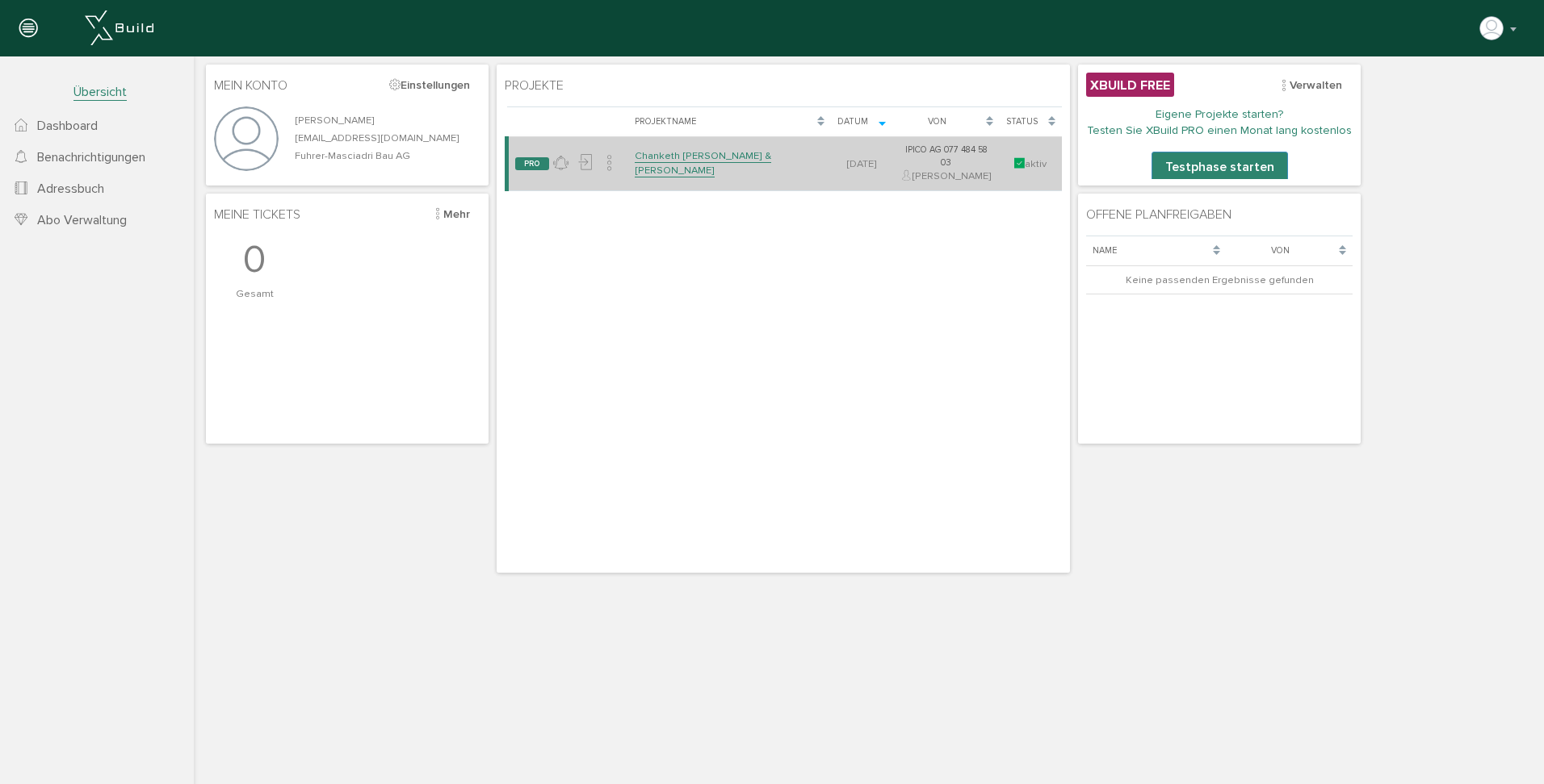
click at [688, 168] on link "Chanketh [PERSON_NAME] & [PERSON_NAME]" at bounding box center [702, 163] width 136 height 28
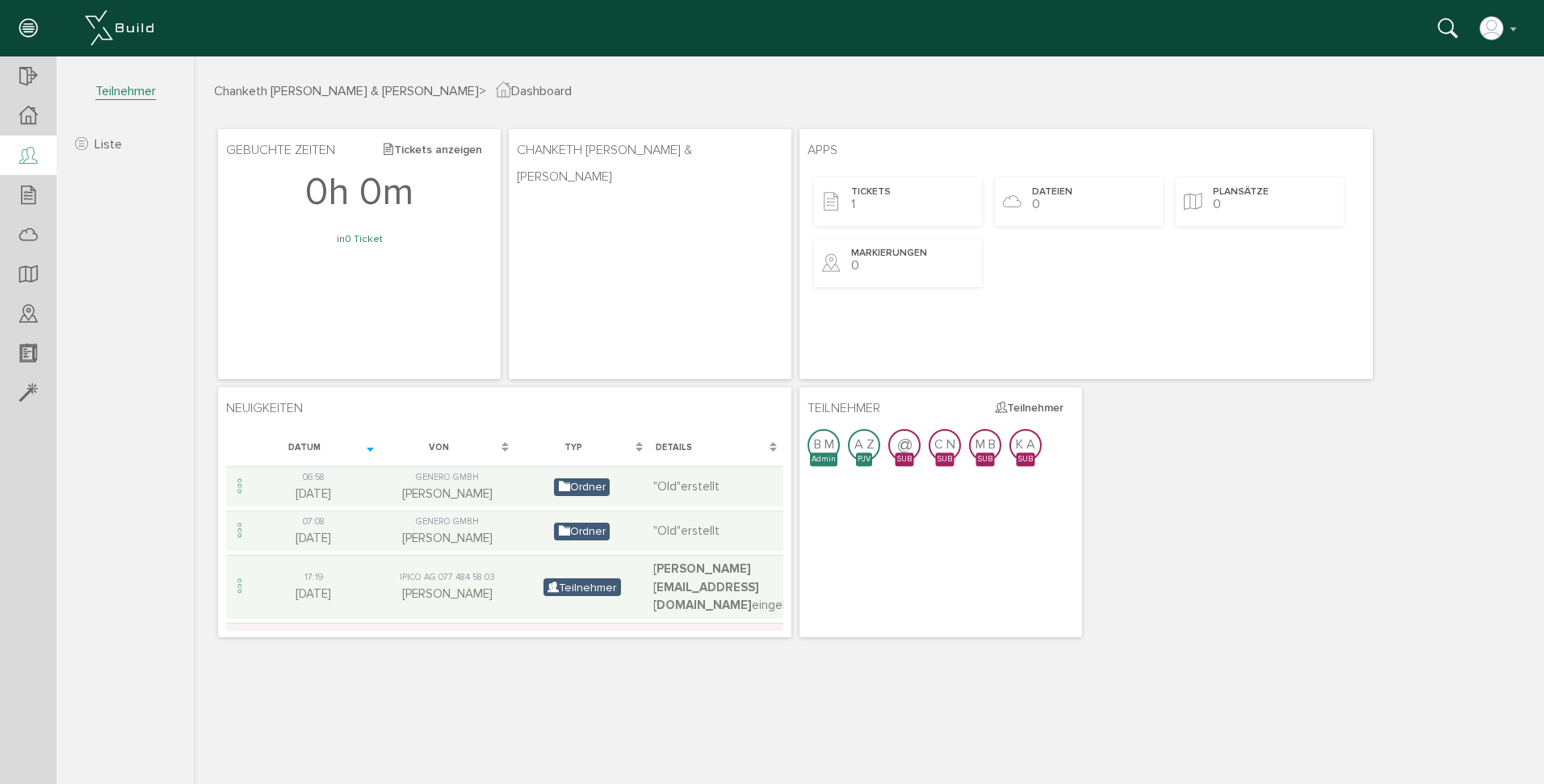
click at [38, 158] on div at bounding box center [28, 157] width 57 height 41
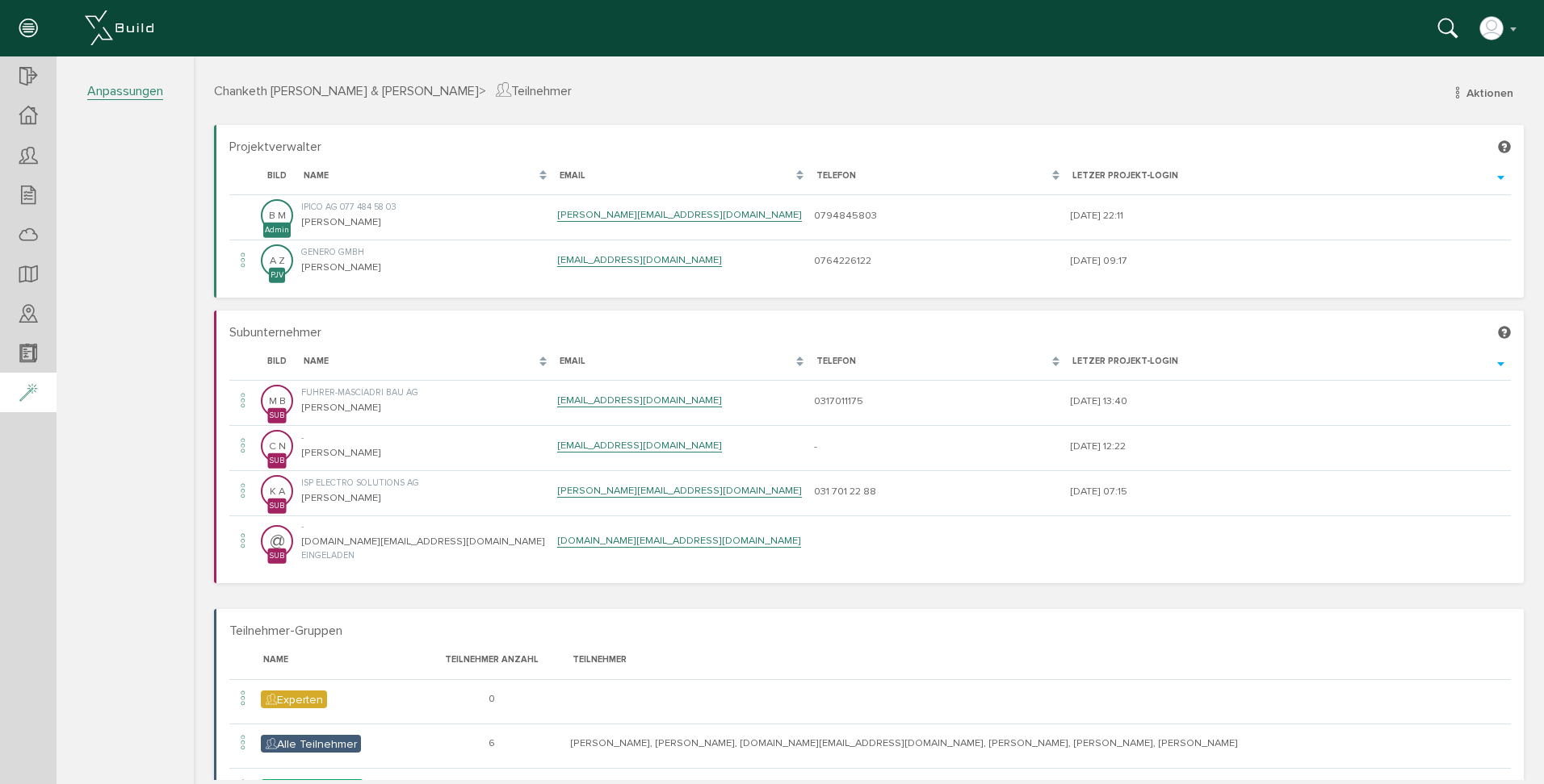
click at [19, 398] on div at bounding box center [28, 393] width 57 height 41
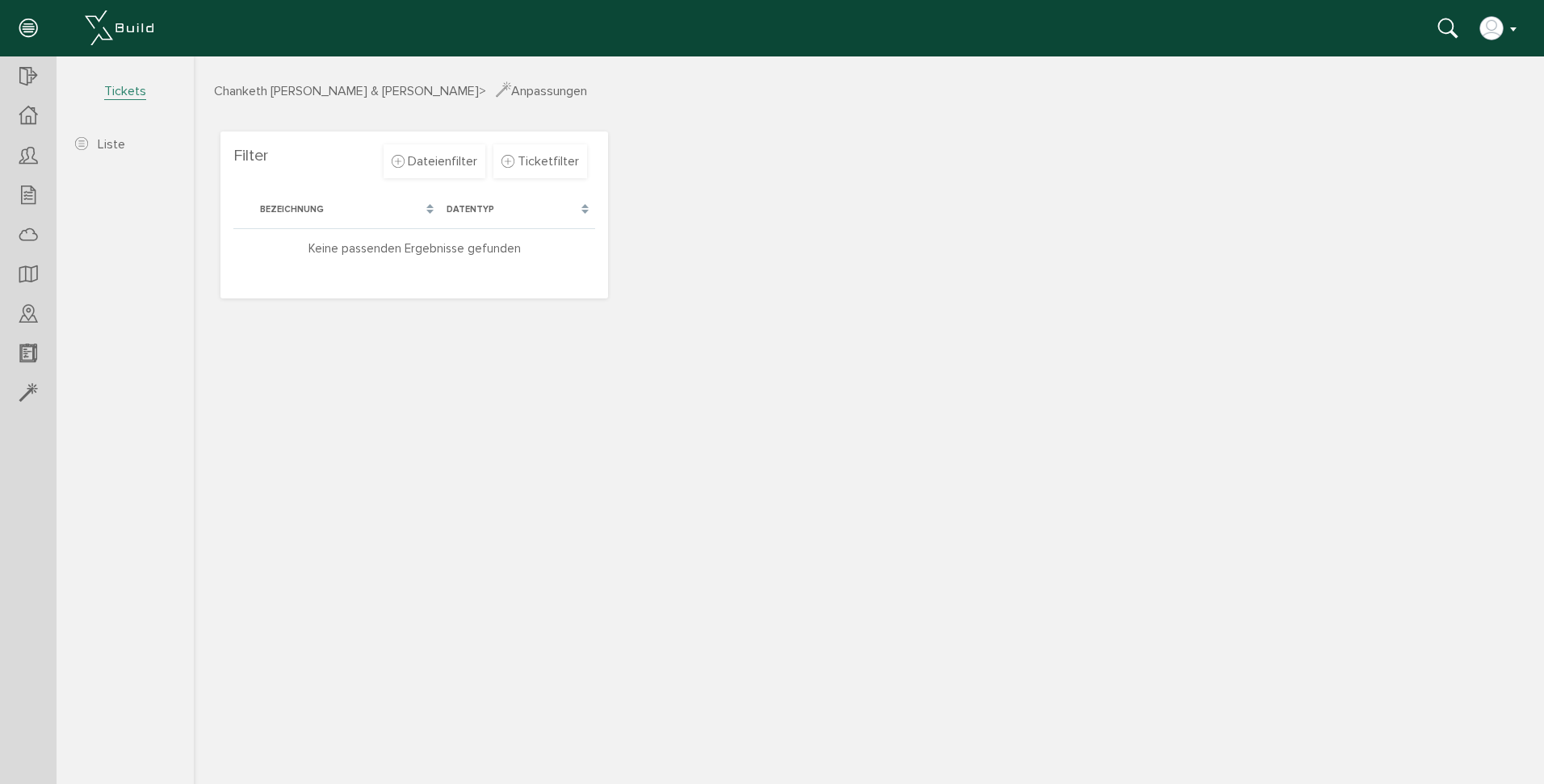
click at [1498, 38] on img "button" at bounding box center [1491, 28] width 25 height 25
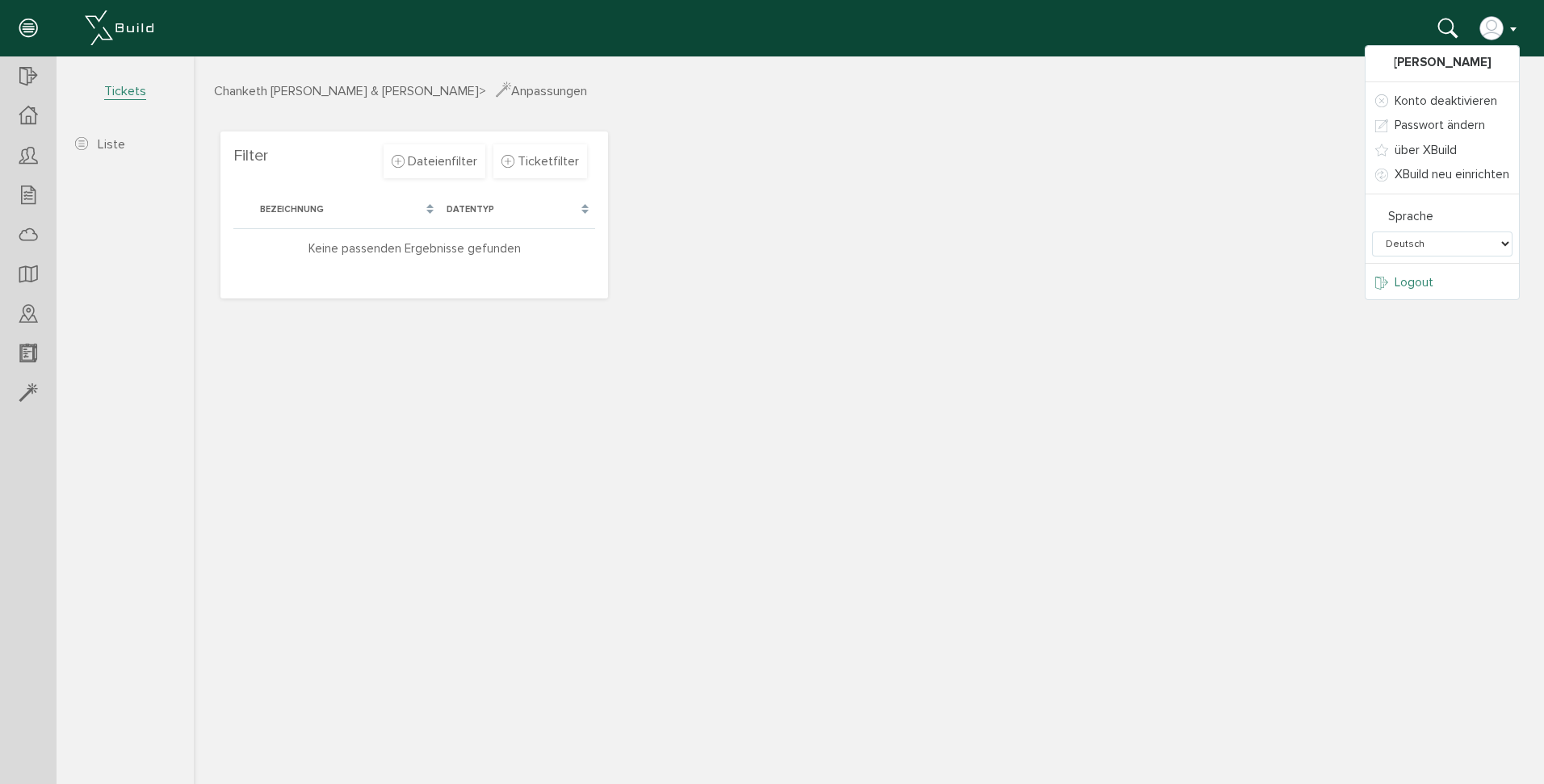
click at [1456, 289] on link "Logout" at bounding box center [1441, 283] width 154 height 25
